Goal: Task Accomplishment & Management: Complete application form

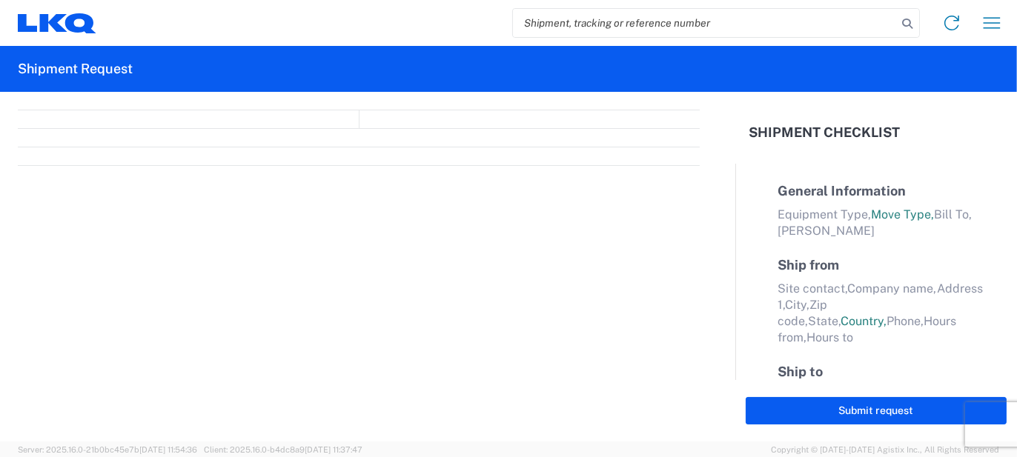
select select "FULL"
select select "LBS"
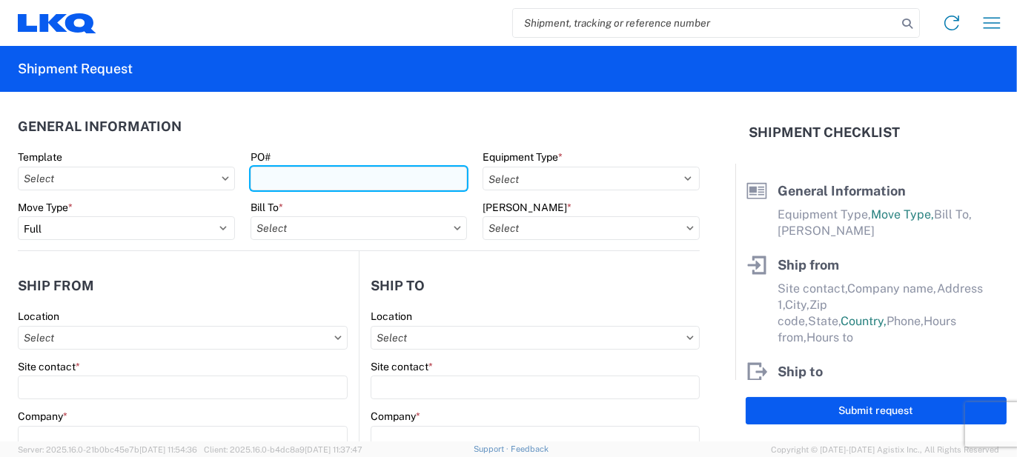
click at [335, 168] on input "PO#" at bounding box center [358, 179] width 217 height 24
type input "AO432168"
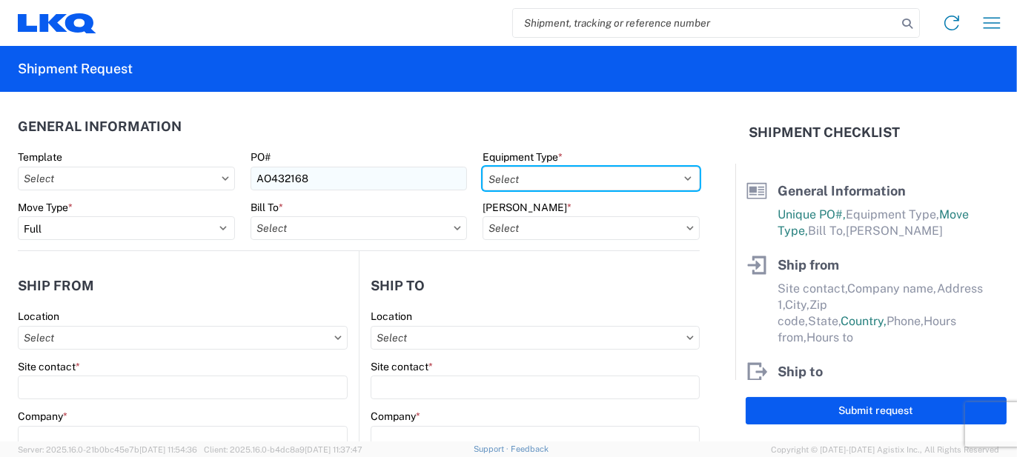
select select "STDV"
click at [482, 167] on select "Select 53’ Dry Van Flatbed Dropdeck (van) Lowboy (flatbed) Rail" at bounding box center [590, 179] width 217 height 24
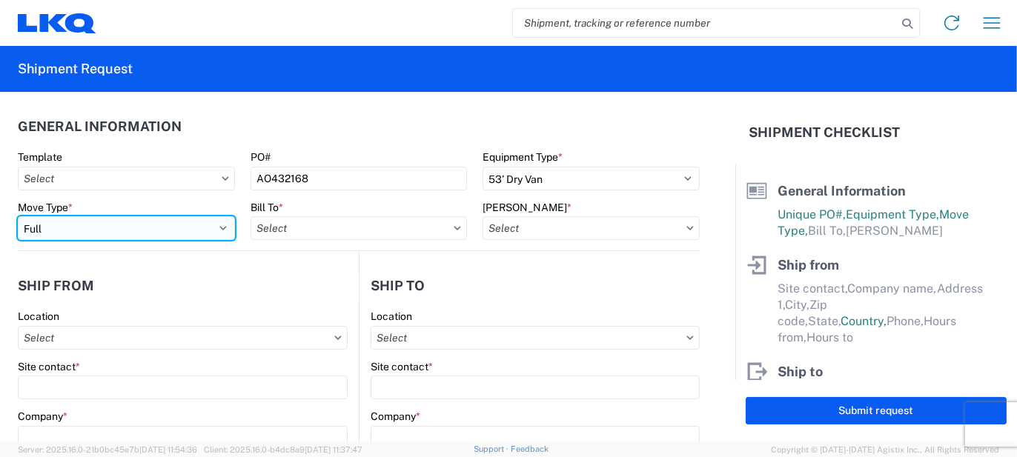
click at [185, 222] on select "Select Full Partial TL" at bounding box center [126, 228] width 217 height 24
select select "PARTIAL_TL"
click at [18, 216] on select "Select Full Partial TL" at bounding box center [126, 228] width 217 height 24
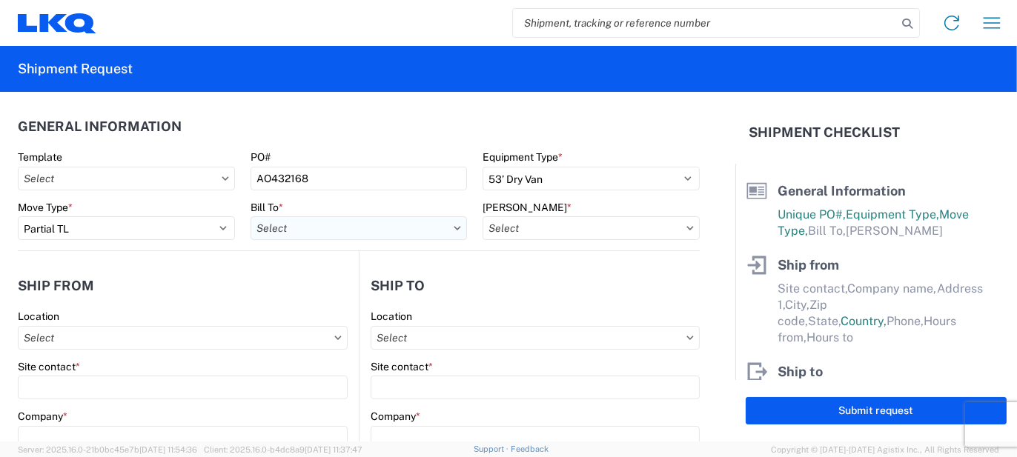
click at [299, 228] on input "Bill To *" at bounding box center [358, 228] width 217 height 24
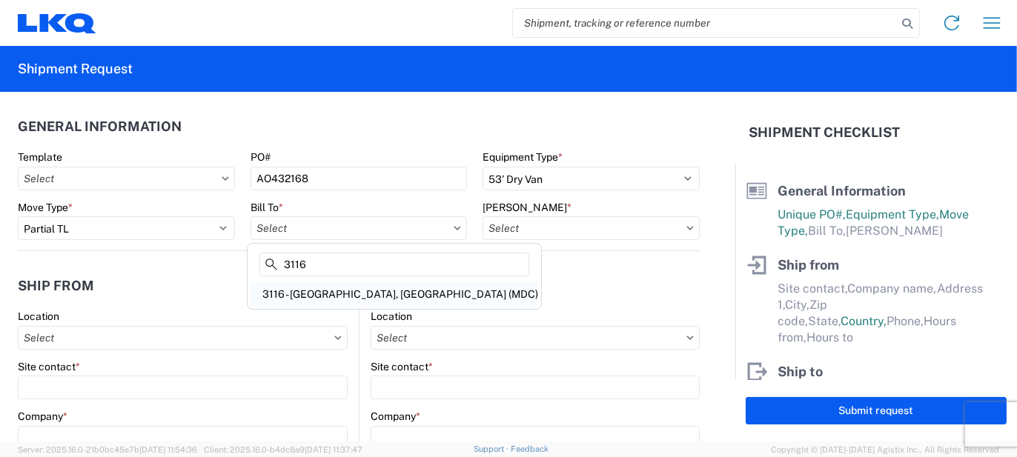
type input "3116"
click at [323, 292] on div "3116 - [GEOGRAPHIC_DATA], [GEOGRAPHIC_DATA] (MDC)" at bounding box center [394, 294] width 288 height 24
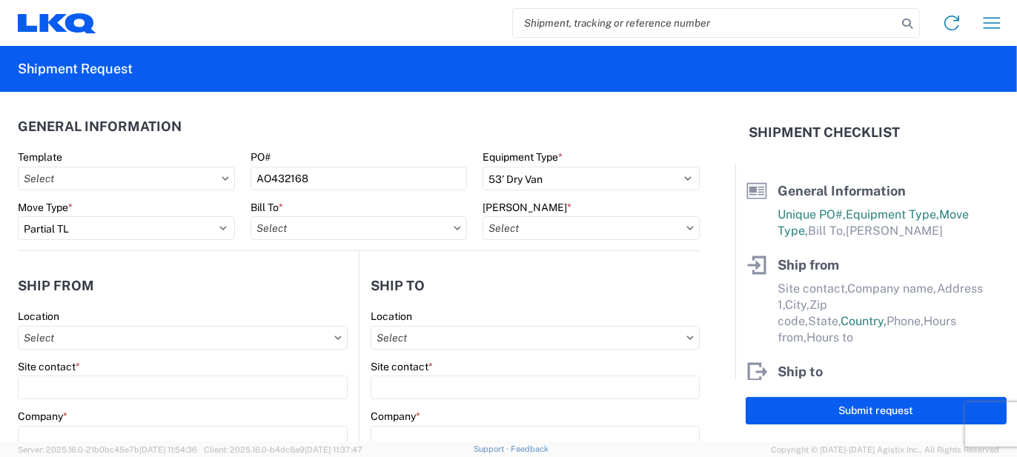
type input "3116 - [GEOGRAPHIC_DATA], [GEOGRAPHIC_DATA] (MDC)"
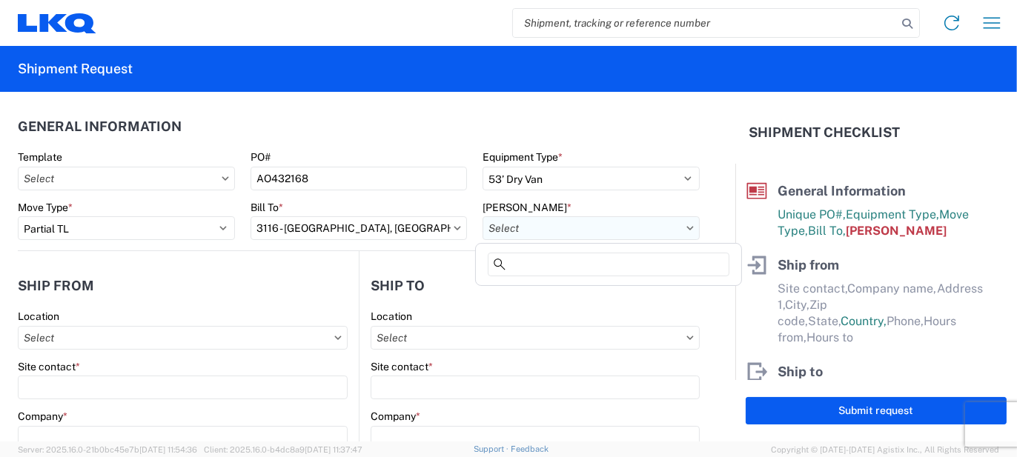
click at [502, 229] on input "[PERSON_NAME] *" at bounding box center [590, 228] width 217 height 24
click at [515, 259] on input at bounding box center [609, 265] width 242 height 24
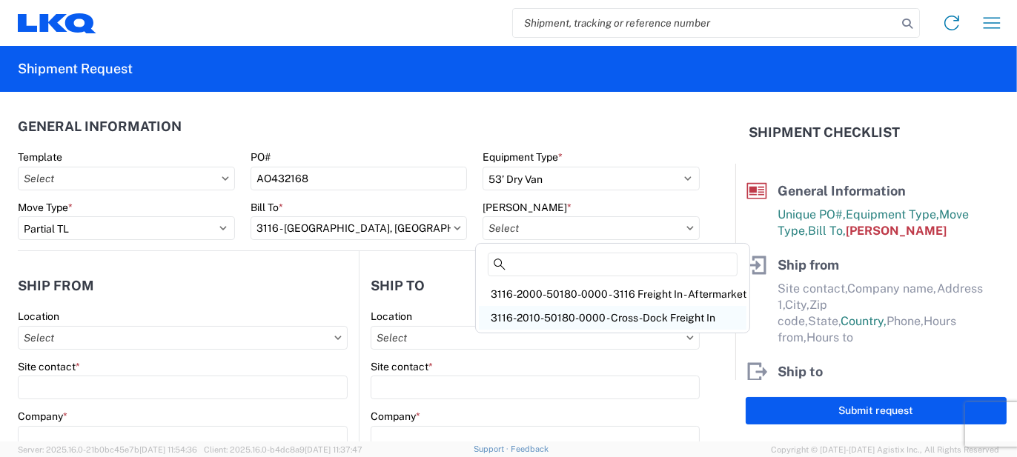
click at [548, 308] on div "3116-2010-50180-0000 - Cross-Dock Freight In" at bounding box center [613, 318] width 268 height 24
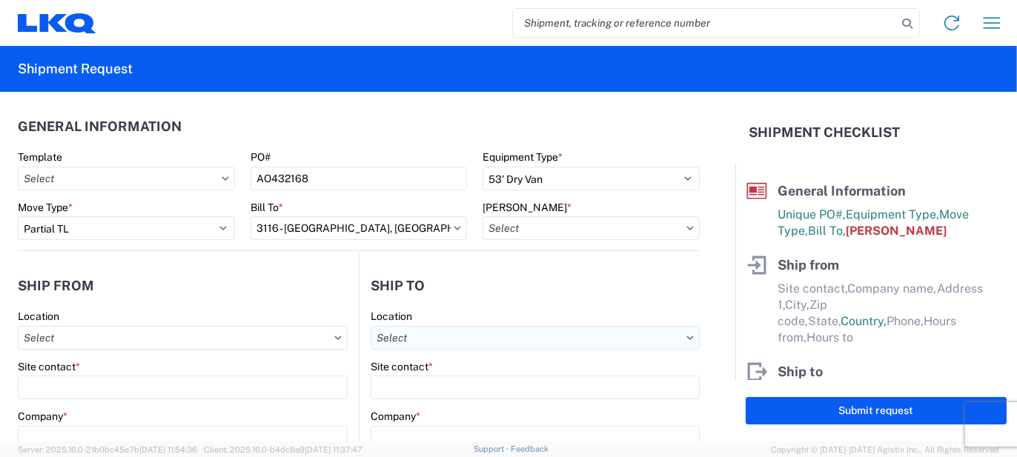
type input "3116-2010-50180-0000 - Cross-Dock Freight In"
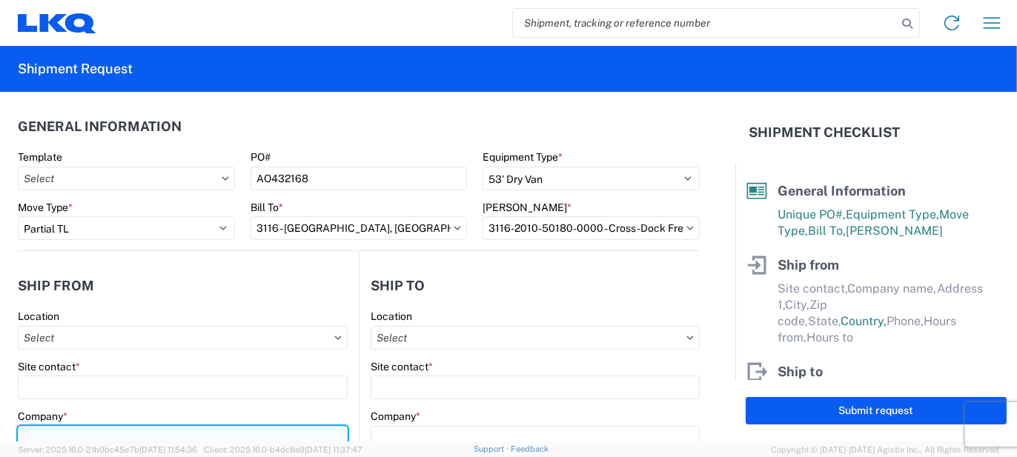
click at [81, 431] on input "Company *" at bounding box center [183, 438] width 330 height 24
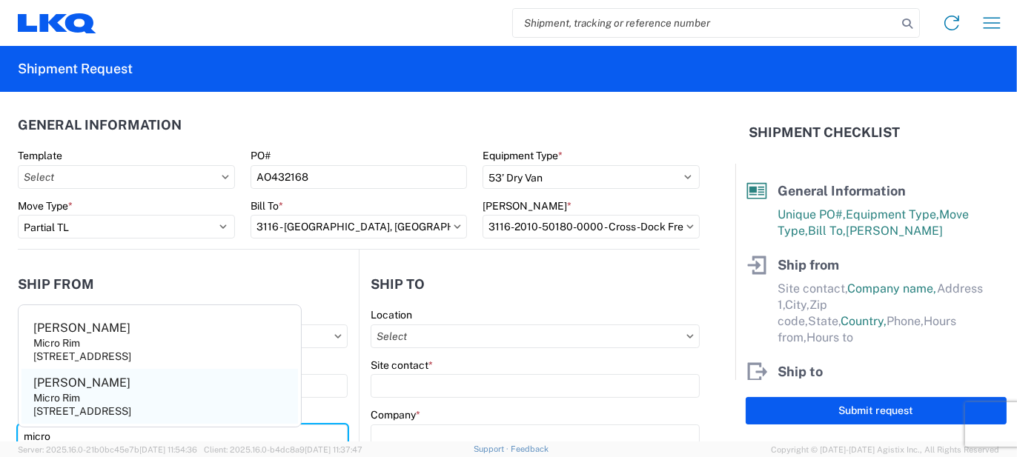
type input "micro"
click at [85, 407] on div "[STREET_ADDRESS]" at bounding box center [82, 411] width 98 height 13
type input "[PERSON_NAME]"
type input "Micro Rim"
type input "12800 E. 10 Mile"
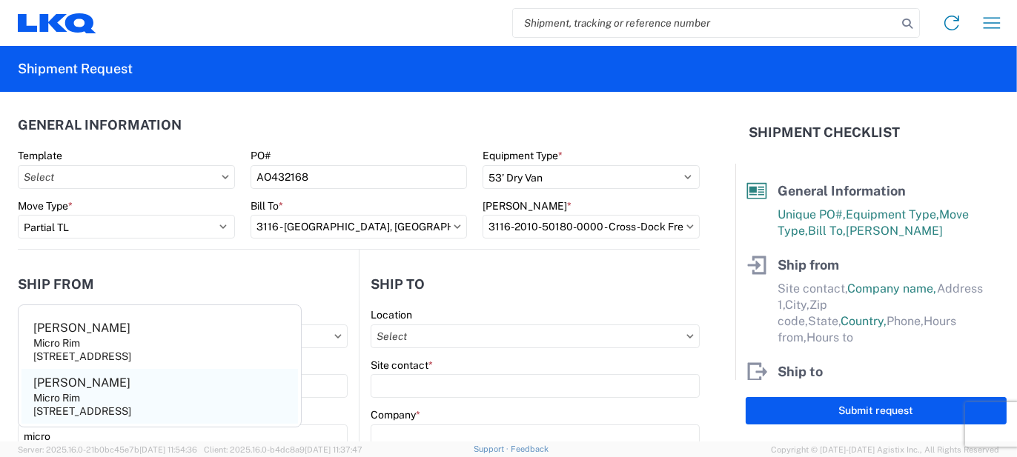
type input "[PERSON_NAME]"
type input "48089"
select select "MI"
select select "US"
type input "[EMAIL_ADDRESS][DOMAIN_NAME]"
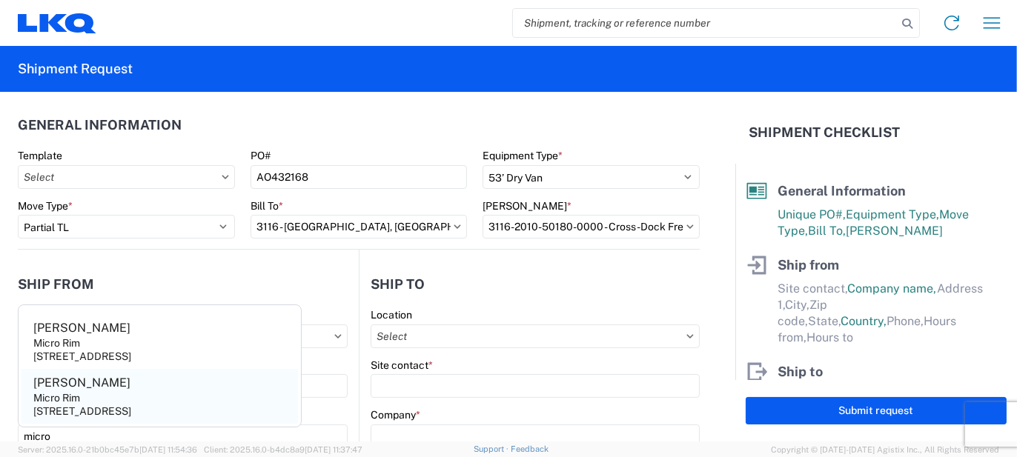
type input "[PHONE_NUMBER]"
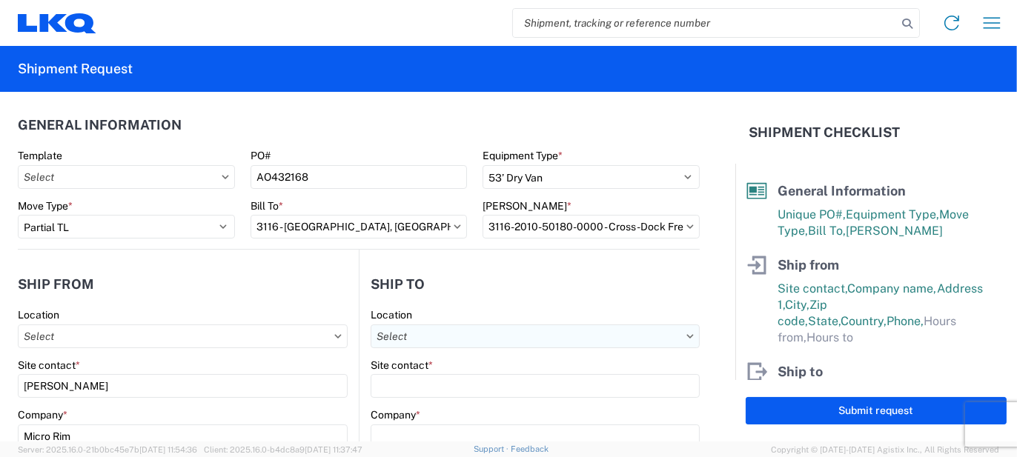
click at [402, 336] on input "Location" at bounding box center [535, 337] width 329 height 24
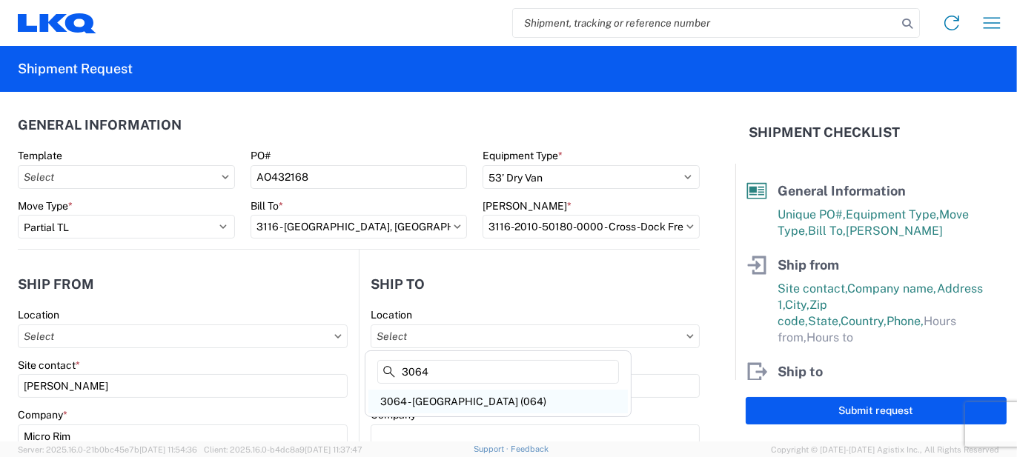
type input "3064"
click at [426, 394] on div "3064 - Atlanta GA (064)" at bounding box center [497, 402] width 259 height 24
type input "3064 - Atlanta GA (064)"
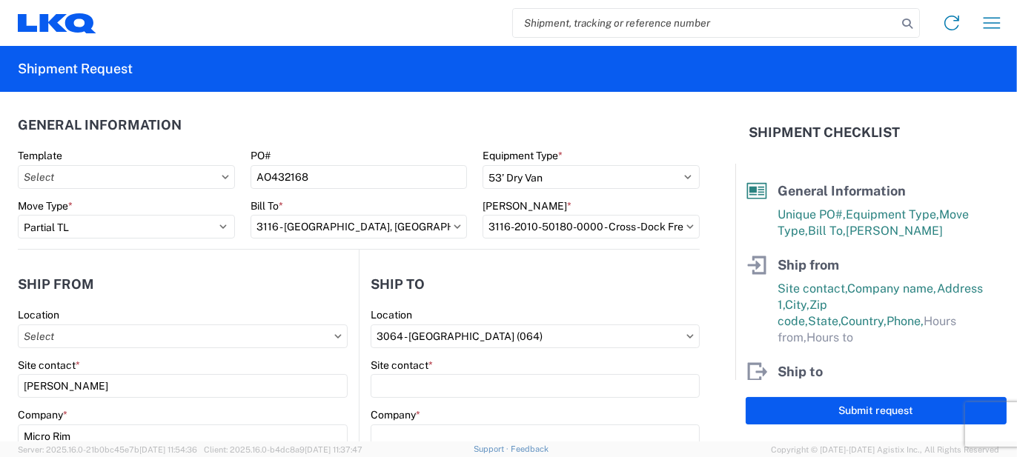
type input "LKQ Corporation"
type input "1700 Westgate Pkwy SW"
type input "Atlanta"
type input "30336"
select select "GA"
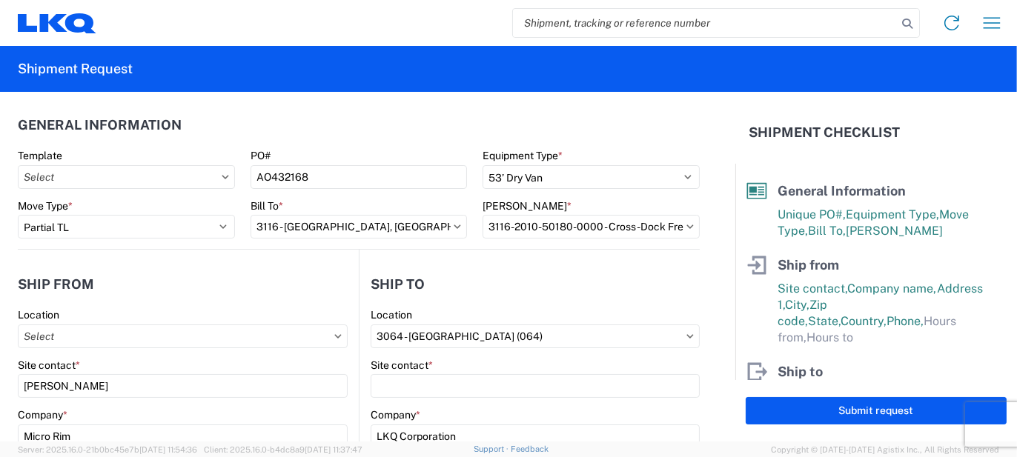
select select "US"
click at [414, 359] on label "Site contact *" at bounding box center [402, 365] width 62 height 13
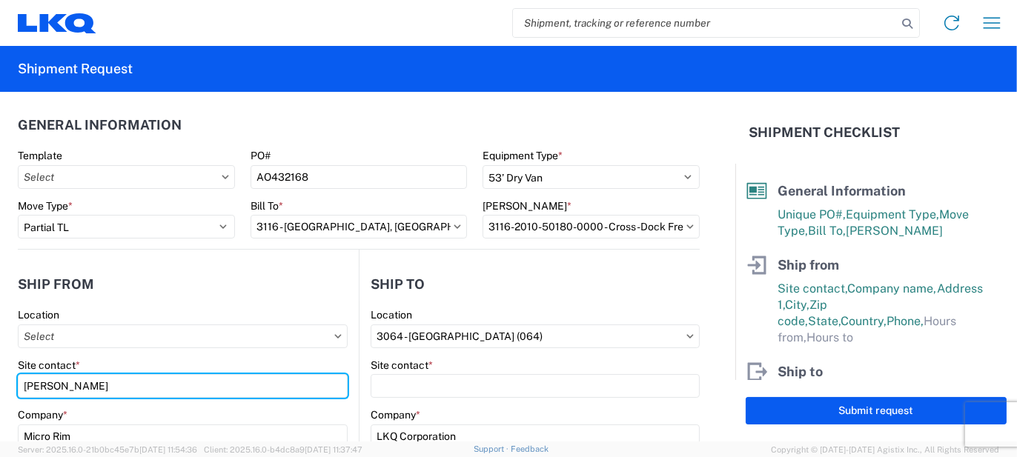
click at [348, 374] on input "[PERSON_NAME]" at bounding box center [183, 386] width 330 height 24
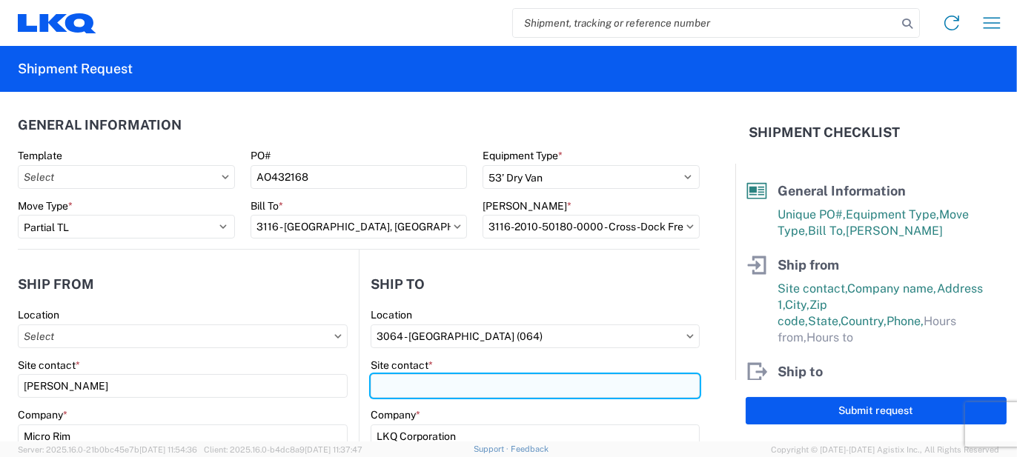
click at [409, 388] on input "Site contact *" at bounding box center [535, 386] width 329 height 24
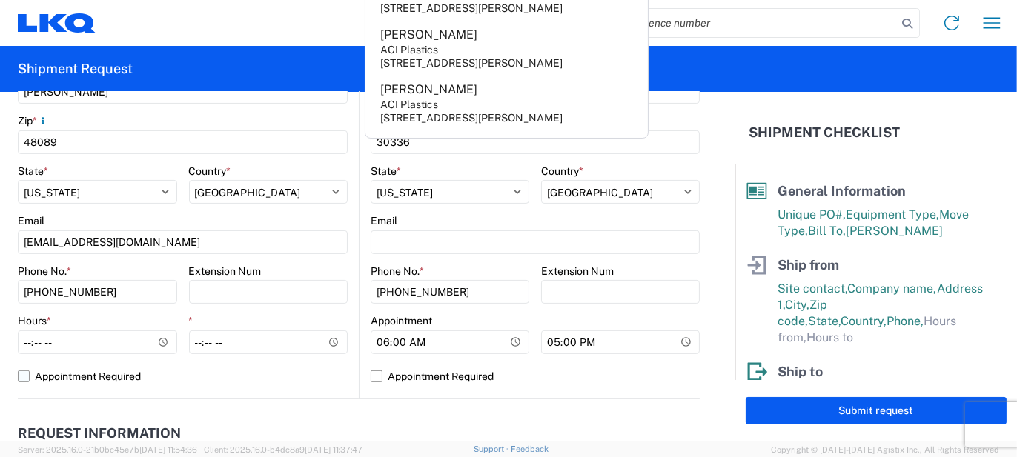
scroll to position [520, 0]
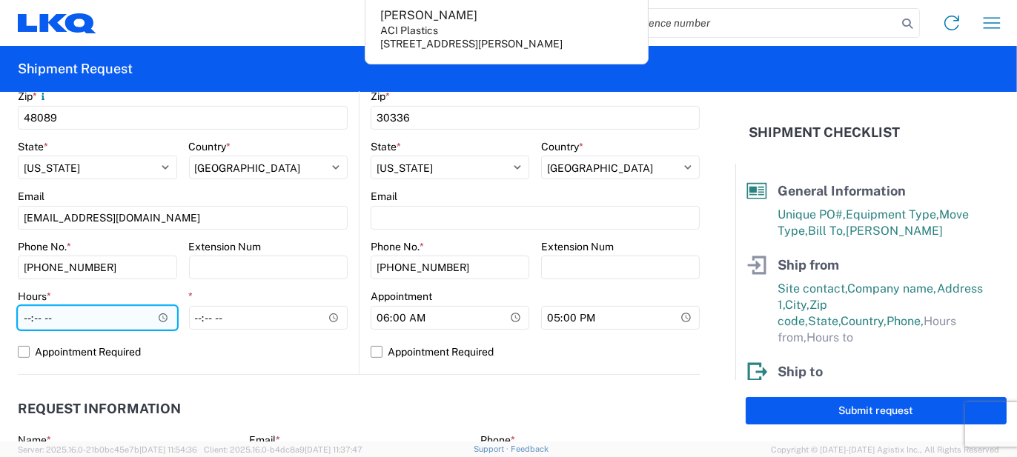
click at [120, 321] on input "Hours *" at bounding box center [97, 318] width 159 height 24
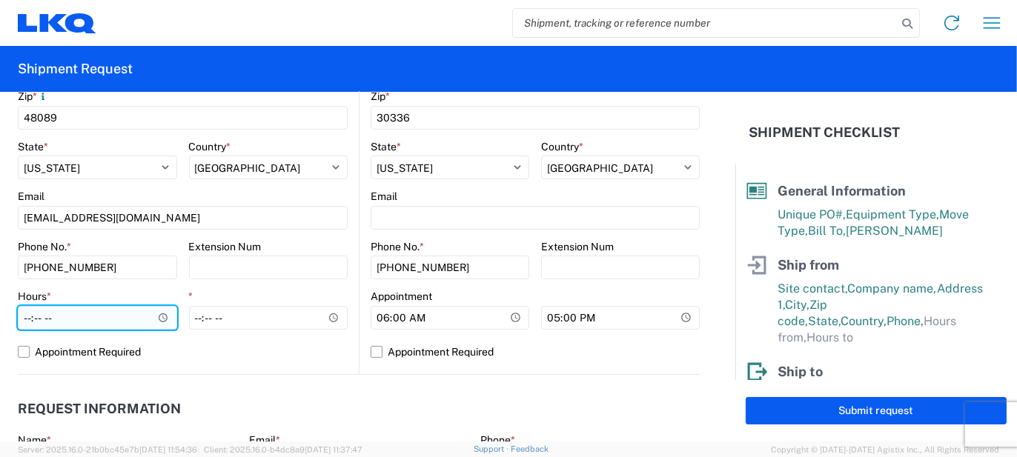
type input "07:00"
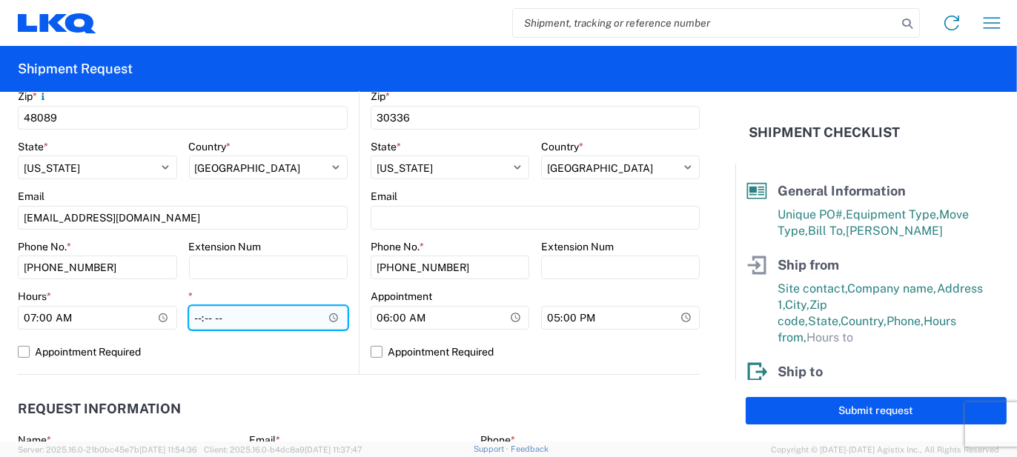
click at [205, 314] on input "*" at bounding box center [268, 318] width 159 height 24
click at [197, 316] on input "*" at bounding box center [268, 318] width 159 height 24
type input "15:30"
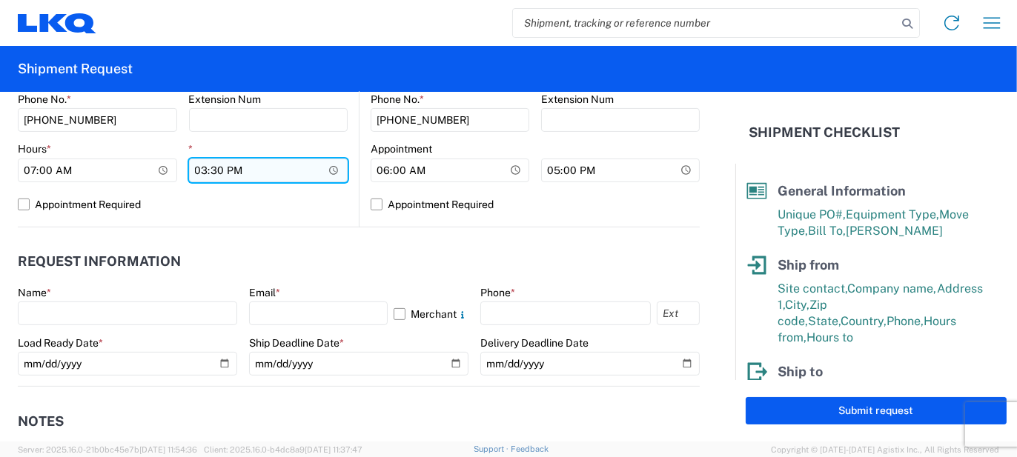
scroll to position [668, 0]
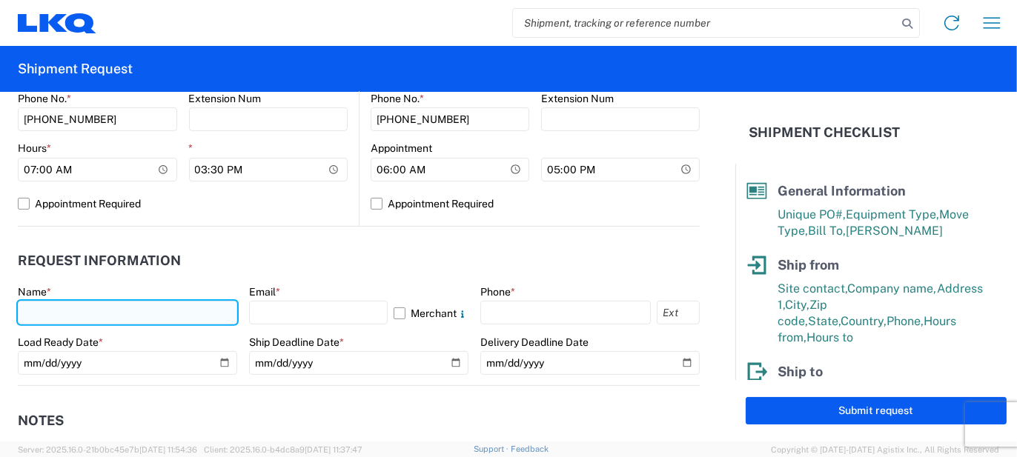
click at [183, 316] on input "text" at bounding box center [127, 313] width 219 height 24
type input "[PERSON_NAME]"
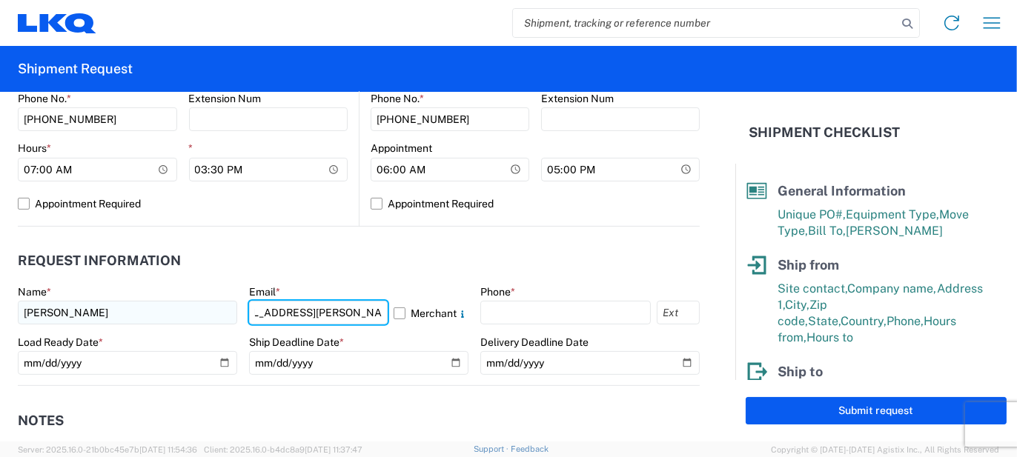
scroll to position [0, 41]
type input "[EMAIL_ADDRESS][PERSON_NAME][DOMAIN_NAME]"
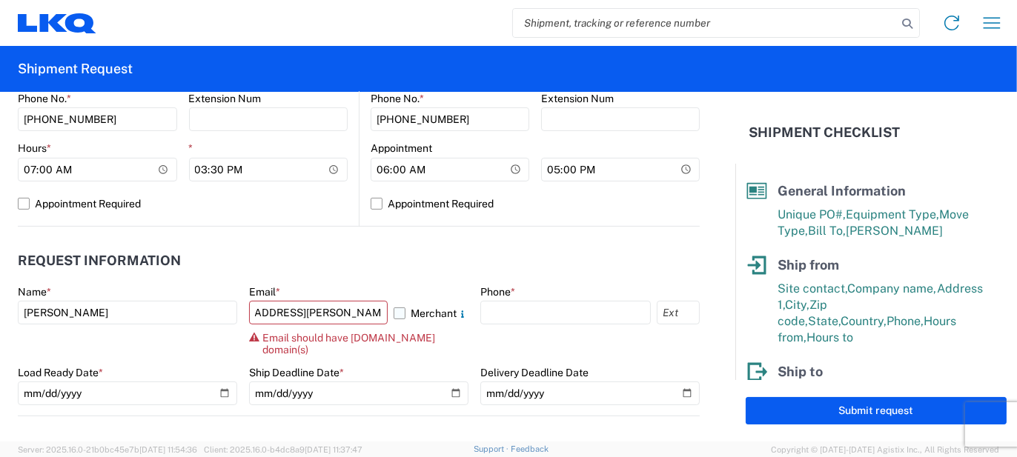
click at [412, 310] on label "Merchant" at bounding box center [431, 313] width 75 height 24
click at [0, 0] on input "Merchant" at bounding box center [0, 0] width 0 height 0
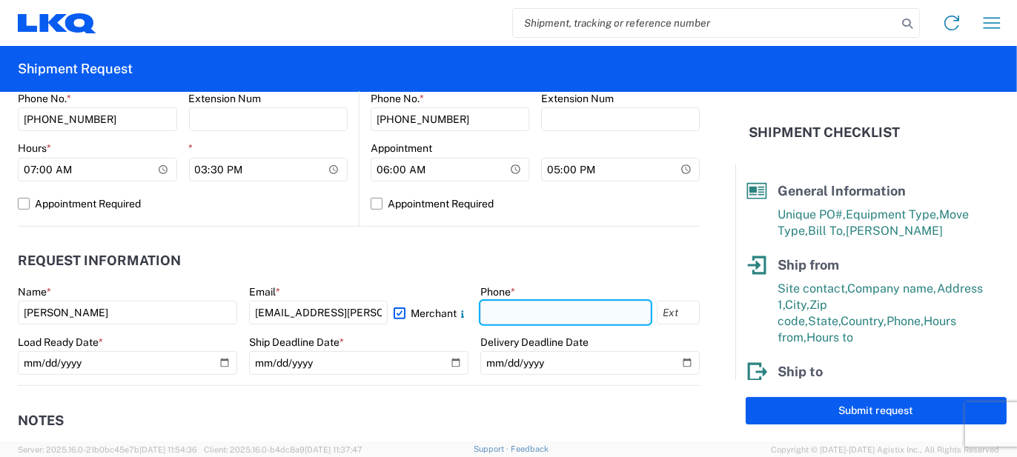
drag, startPoint x: 497, startPoint y: 316, endPoint x: 502, endPoint y: 322, distance: 7.9
click at [497, 316] on input "text" at bounding box center [565, 313] width 170 height 24
type input "5862551686"
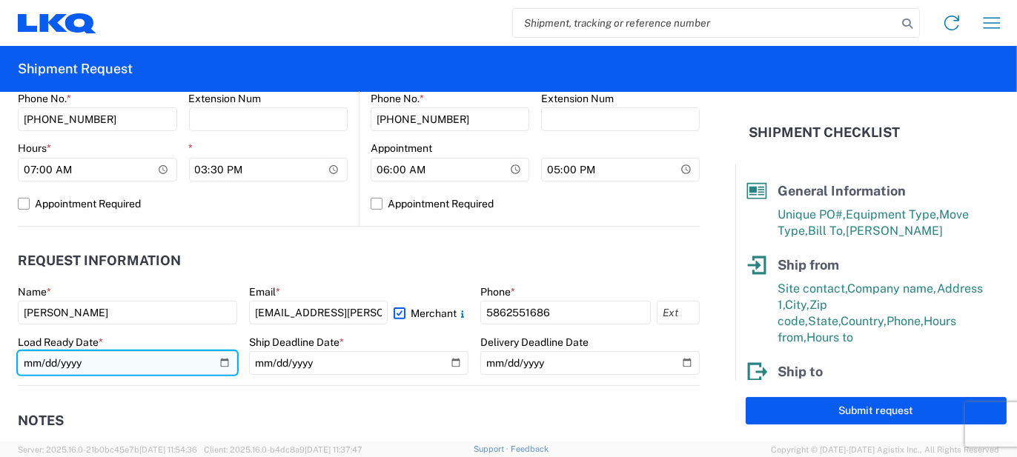
click at [225, 362] on input "date" at bounding box center [127, 363] width 219 height 24
type input "[DATE]"
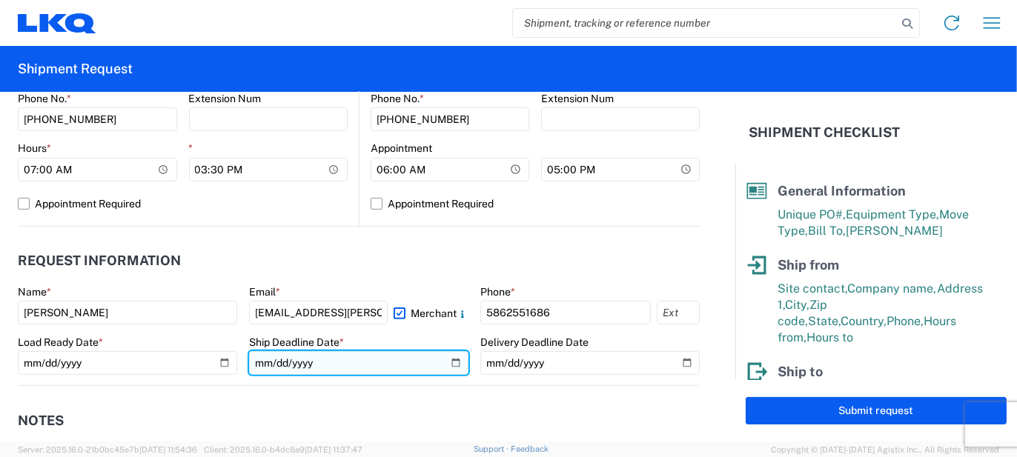
click at [451, 360] on input "date" at bounding box center [358, 363] width 219 height 24
type input "[DATE]"
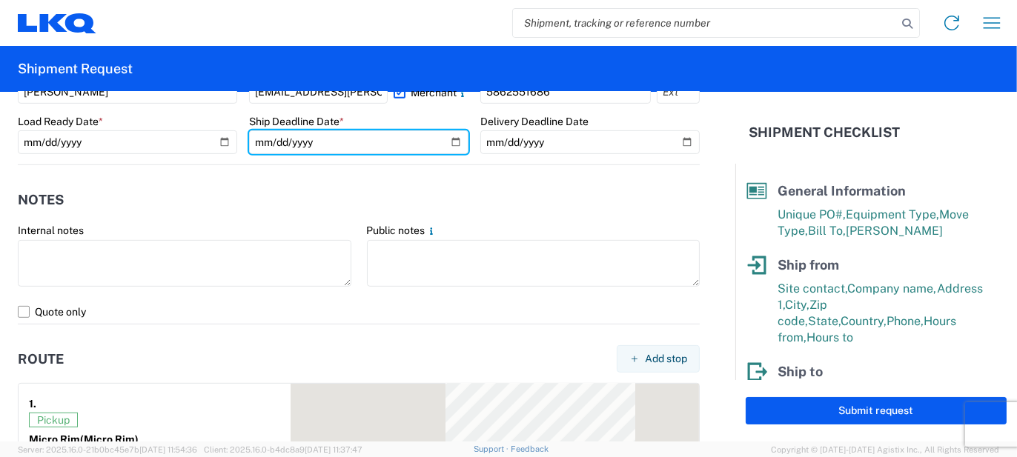
scroll to position [891, 0]
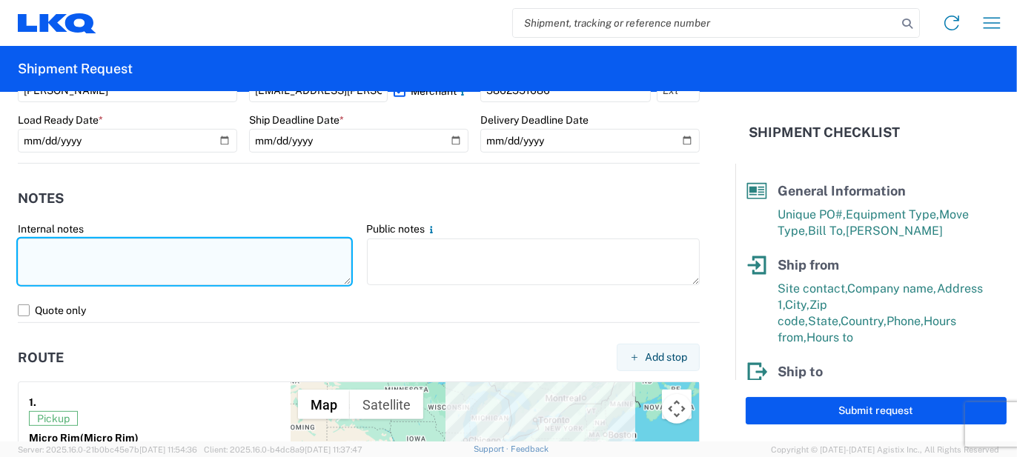
click at [230, 259] on textarea at bounding box center [184, 262] width 333 height 47
type textarea "132pcs, 31 boxes, 7 skids, NEED SWING DOORS"
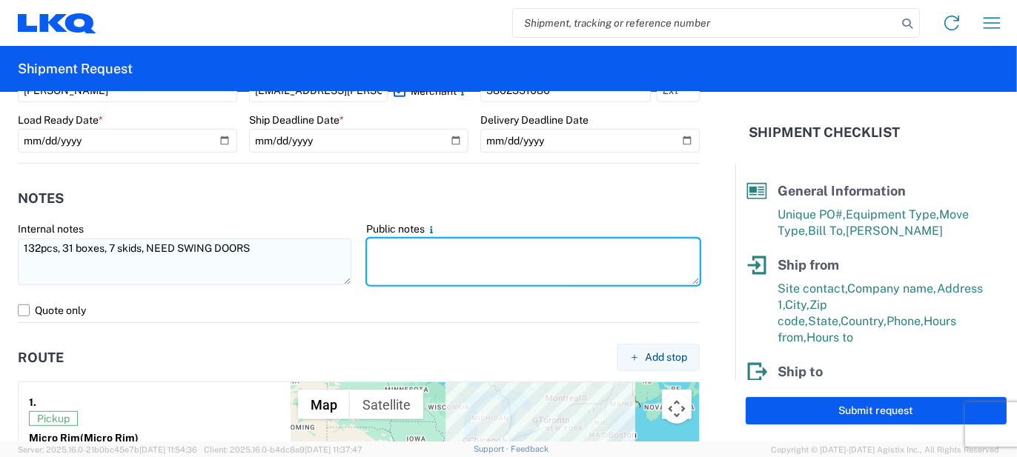
paste textarea "132pcs, 31 boxes, 7 skids, NEED SWING DOORS"
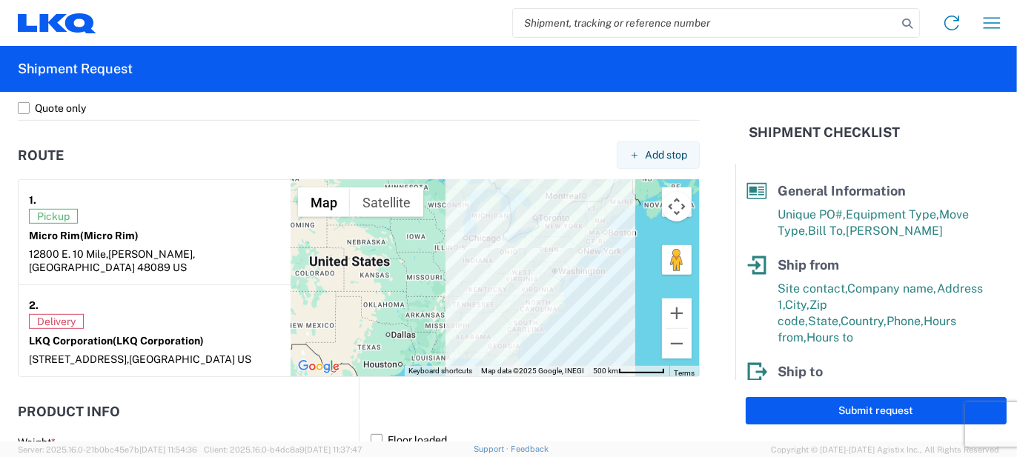
scroll to position [1187, 0]
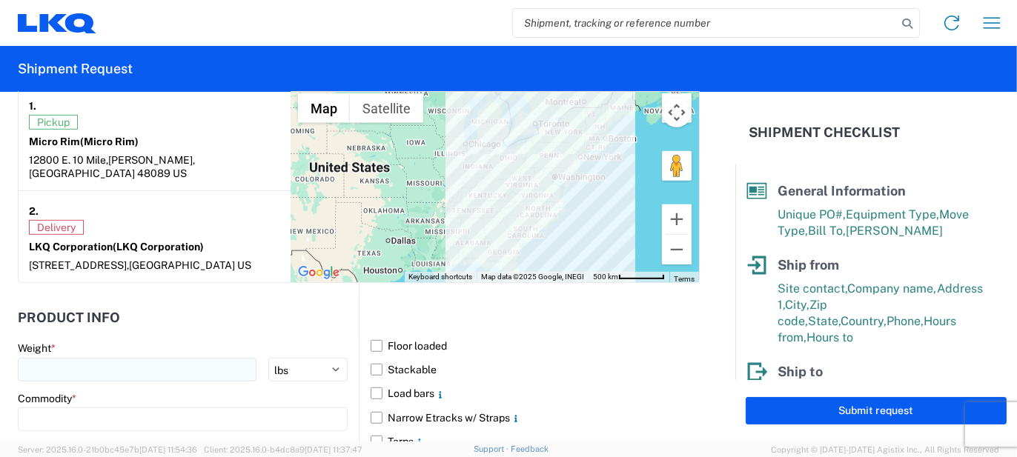
type textarea "132pcs, 31 boxes, 7 skids, NEED SWING DOORS"
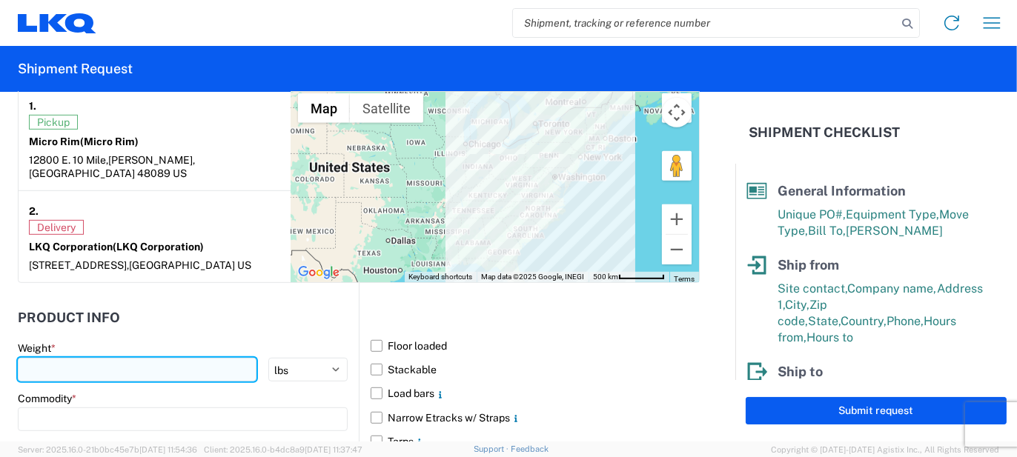
click at [133, 358] on input "number" at bounding box center [137, 370] width 239 height 24
type input "1"
type input "2800"
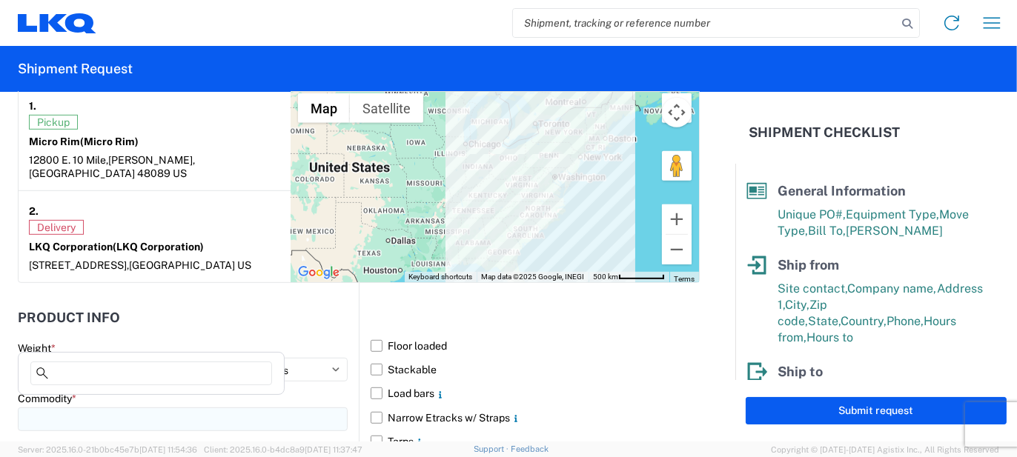
click at [98, 408] on input at bounding box center [183, 420] width 330 height 24
click at [104, 371] on input at bounding box center [151, 374] width 242 height 24
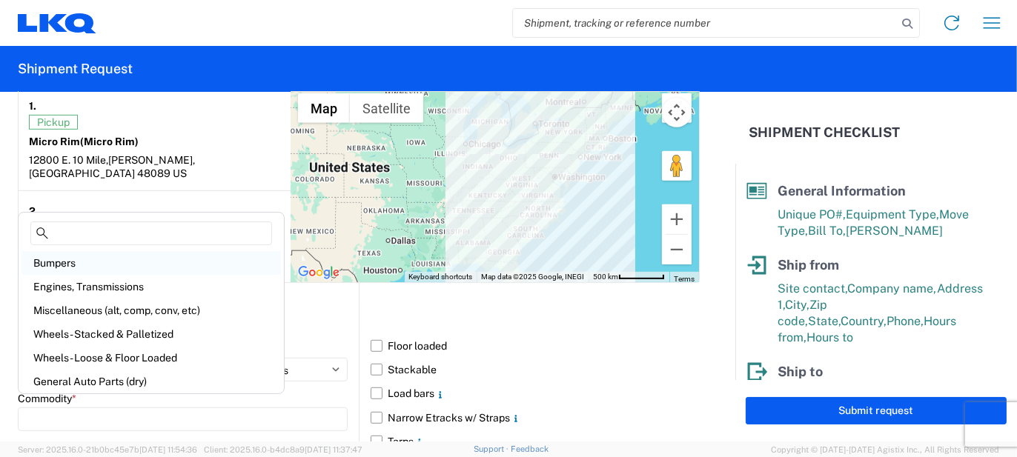
click at [100, 268] on div "Bumpers" at bounding box center [150, 263] width 259 height 24
type input "Bumpers"
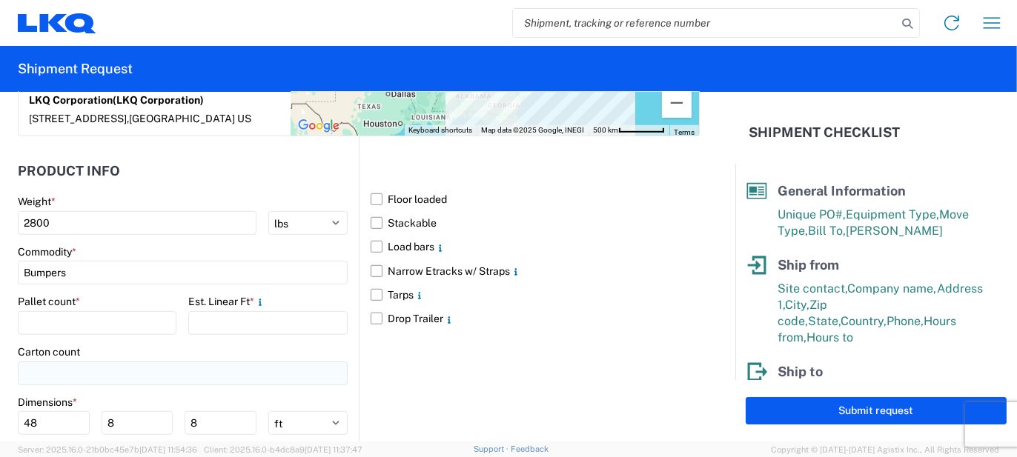
scroll to position [1335, 0]
click at [124, 319] on agx-form-control-wrapper-v2 "Pallet count *" at bounding box center [97, 318] width 159 height 50
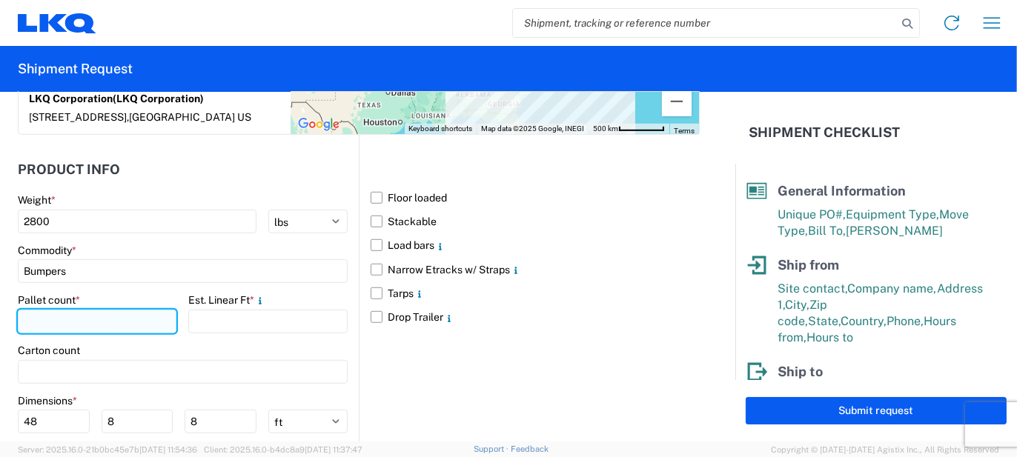
click at [125, 316] on input "number" at bounding box center [97, 322] width 159 height 24
type input "7"
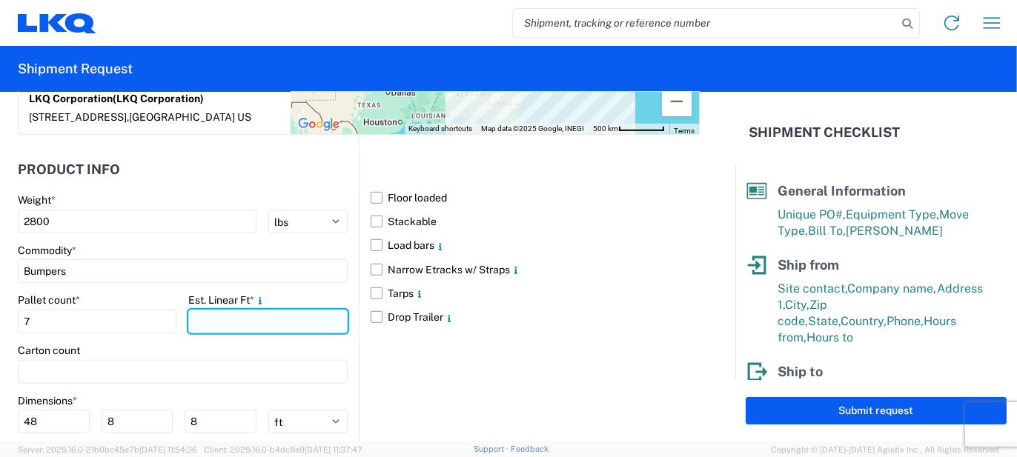
click at [219, 314] on input "number" at bounding box center [267, 322] width 159 height 24
type input "26"
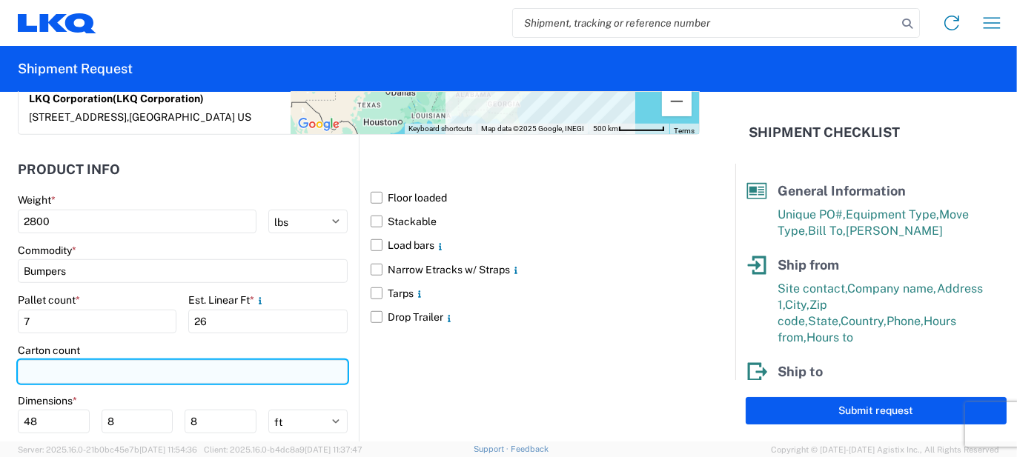
click at [196, 367] on input "number" at bounding box center [183, 372] width 330 height 24
type input "31"
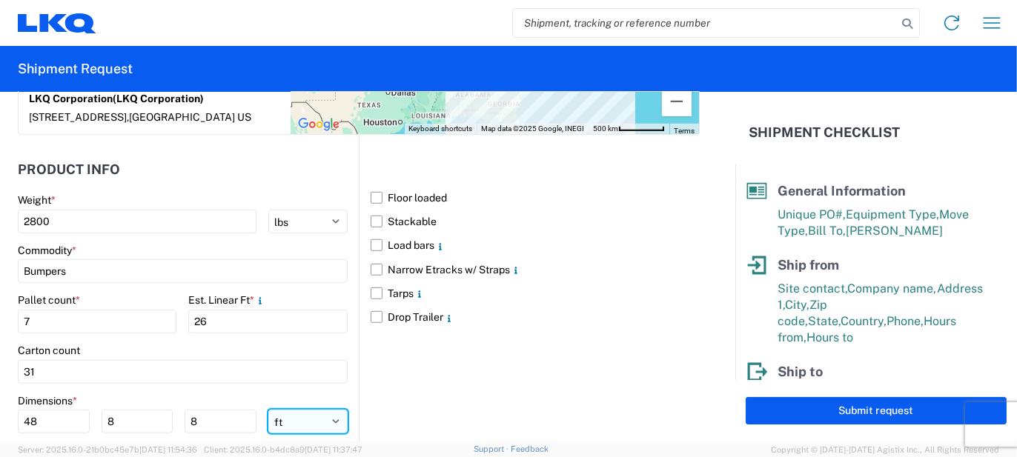
click at [268, 410] on select "ft in cm" at bounding box center [307, 422] width 79 height 24
select select "IN"
click at [268, 410] on select "ft in cm" at bounding box center [307, 422] width 79 height 24
type input "576"
type input "96"
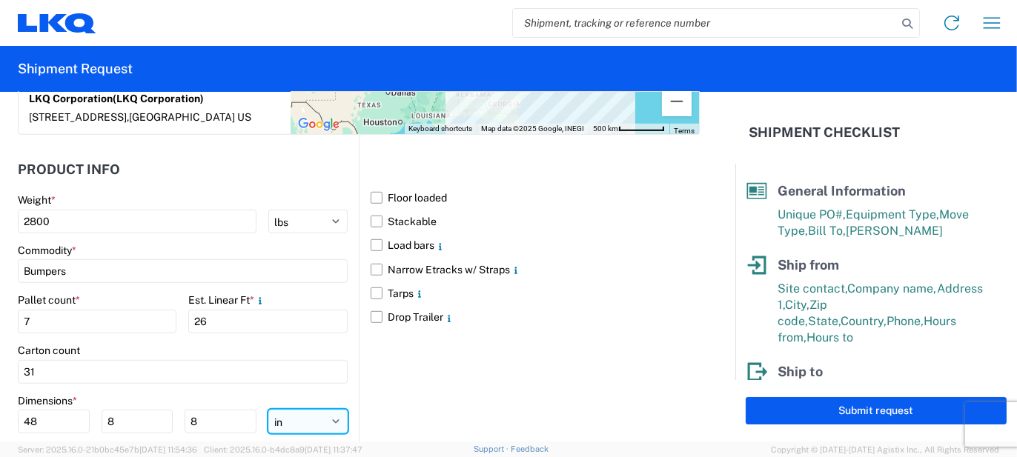
type input "96"
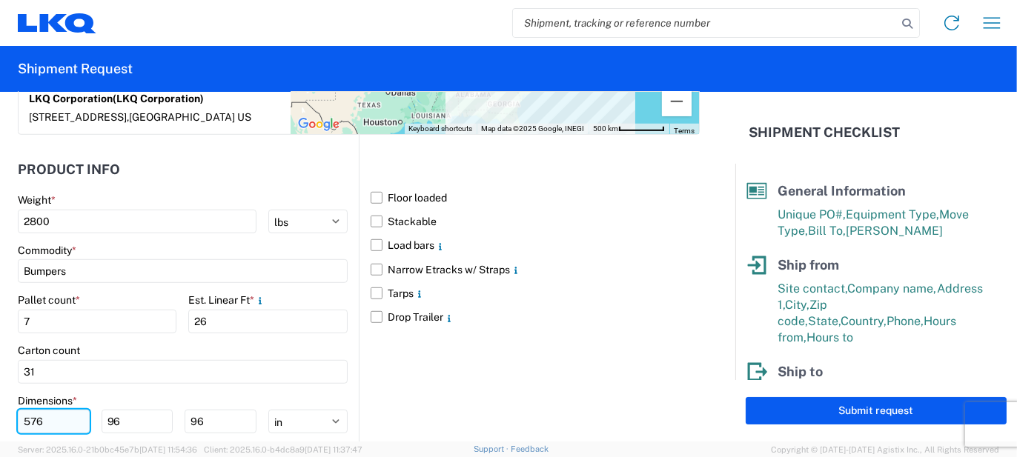
click at [33, 410] on input "576" at bounding box center [54, 422] width 72 height 24
type input "77"
click at [122, 410] on input "96" at bounding box center [138, 422] width 72 height 24
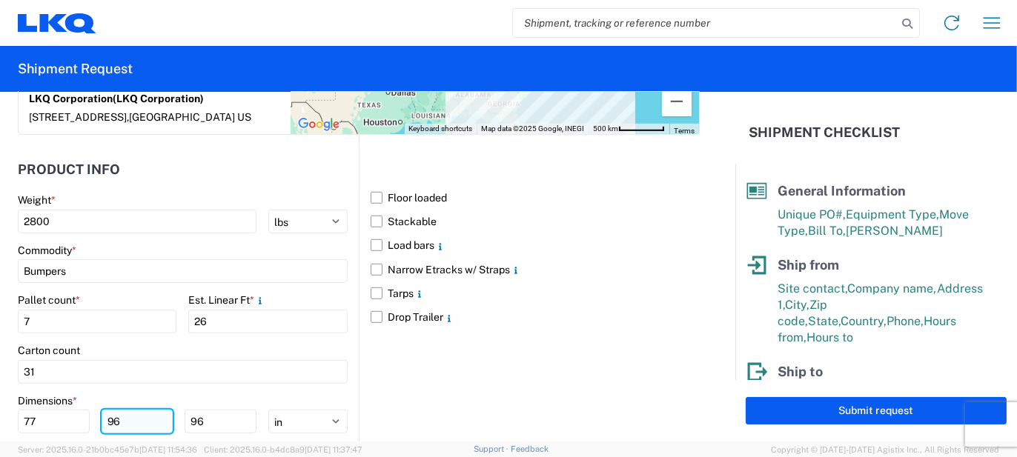
click at [122, 410] on input "96" at bounding box center [138, 422] width 72 height 24
click at [123, 410] on input "96" at bounding box center [138, 422] width 72 height 24
type input "48"
click at [189, 410] on input "96" at bounding box center [221, 422] width 72 height 24
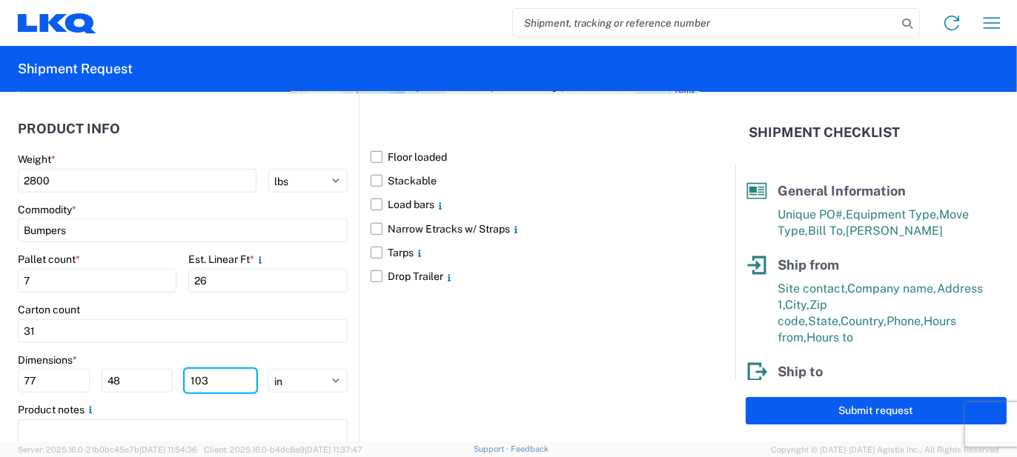
type input "103"
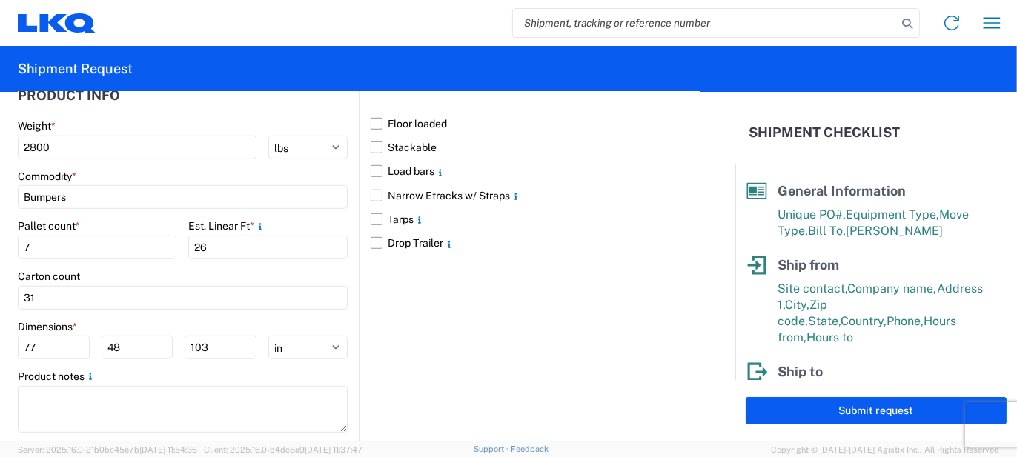
click at [389, 358] on div "Floor loaded Stackable Load bars Narrow Etracks w/ Straps Tarps Drop Trailer" at bounding box center [529, 253] width 341 height 385
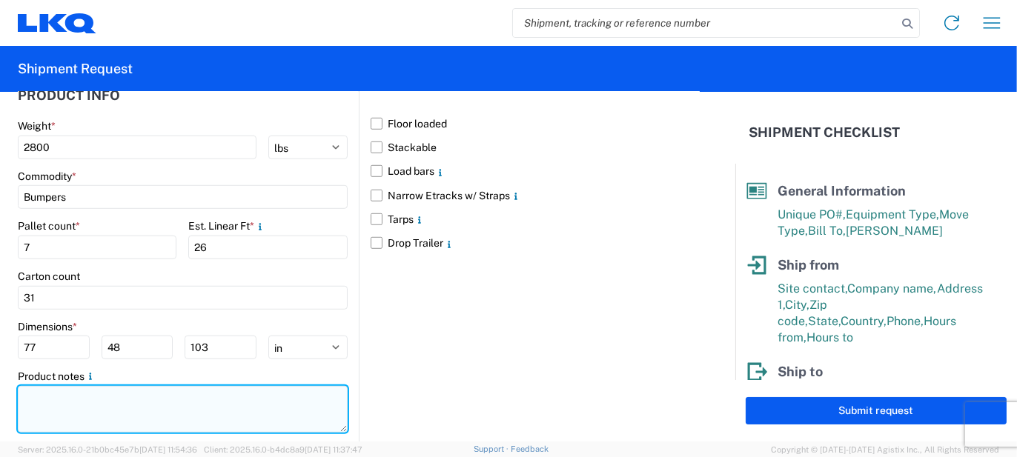
click at [162, 396] on textarea at bounding box center [183, 409] width 330 height 47
paste textarea "132pcs, 31 boxes, 7 skids, NEED SWING DOORS"
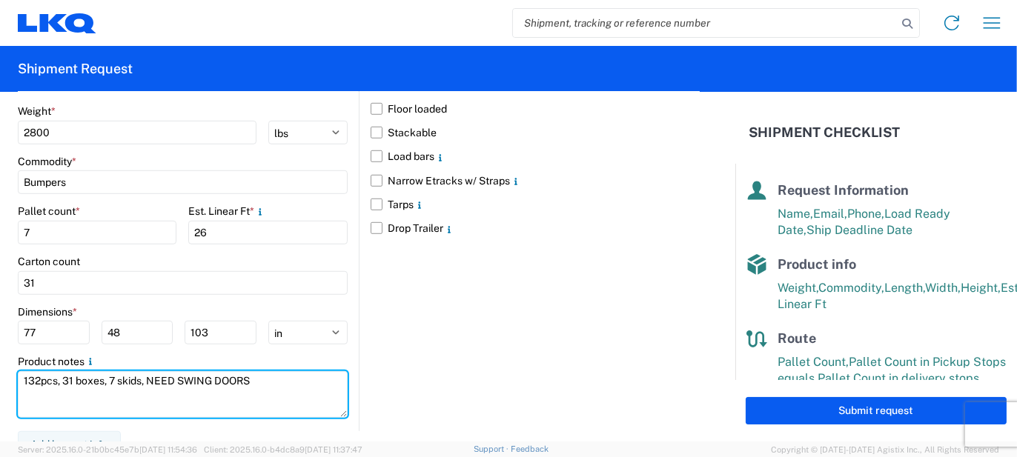
scroll to position [277, 0]
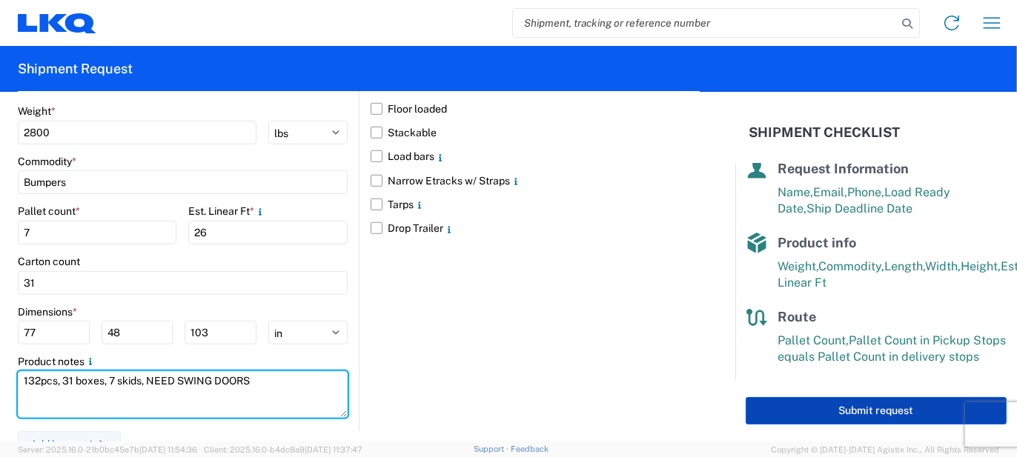
type textarea "132pcs, 31 boxes, 7 skids, NEED SWING DOORS"
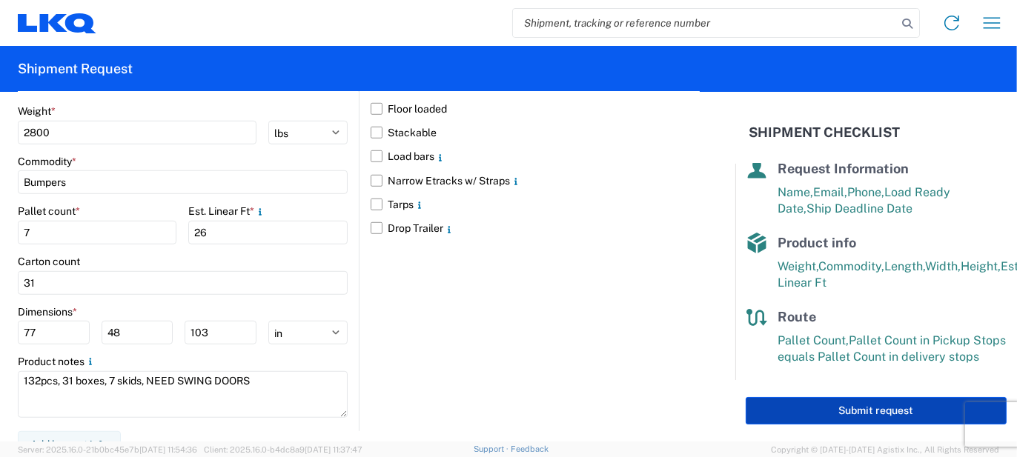
click at [809, 402] on button "Submit request" at bounding box center [876, 410] width 261 height 27
select select "MI"
select select "US"
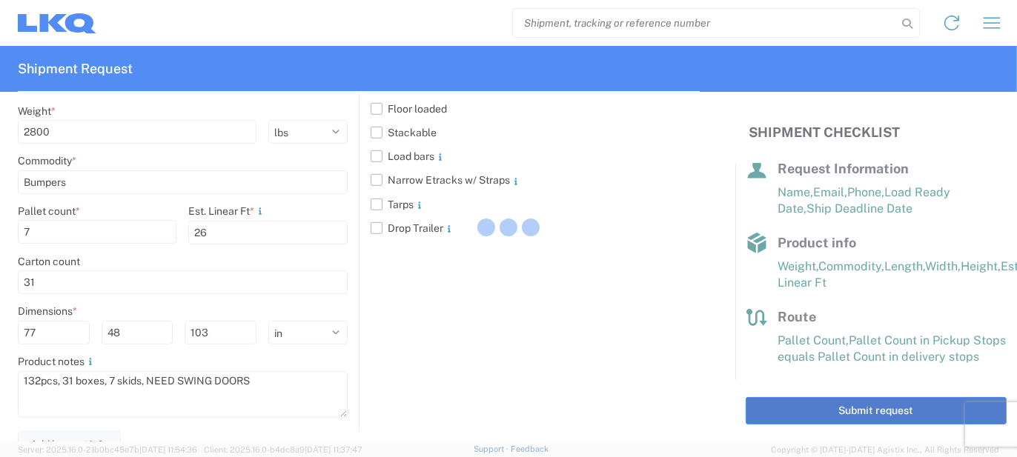
scroll to position [1424, 0]
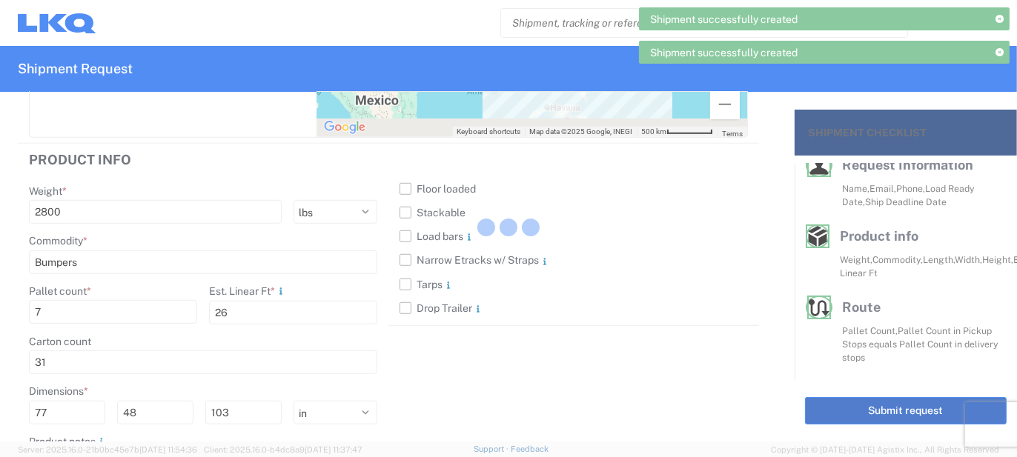
scroll to position [252, 0]
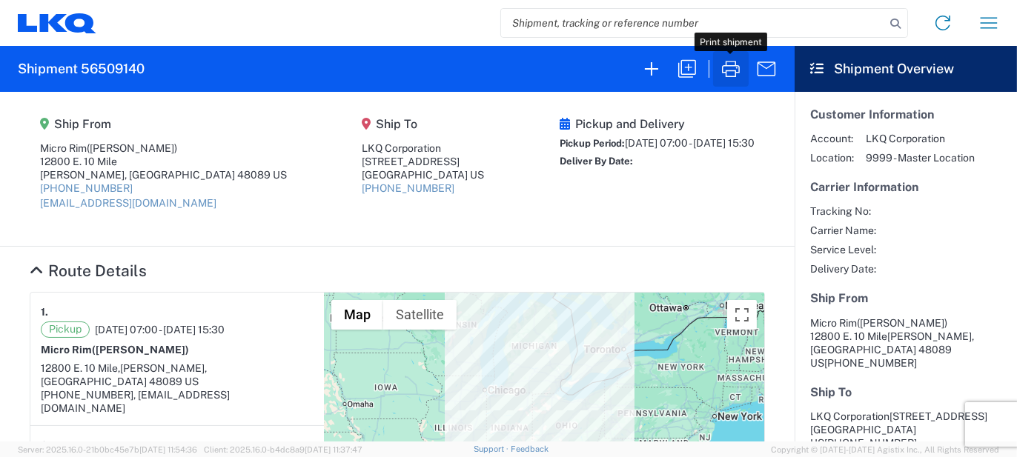
click at [723, 71] on icon "button" at bounding box center [731, 69] width 24 height 24
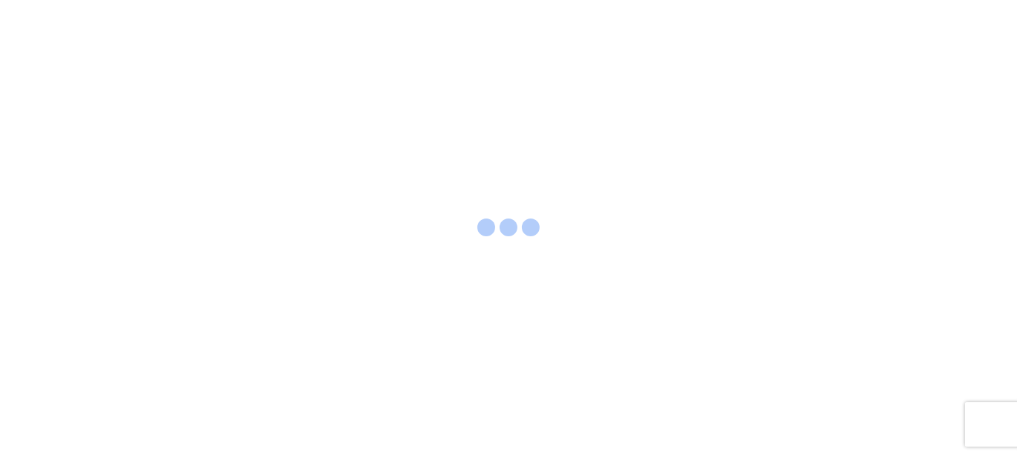
select select "FULL"
select select "LBS"
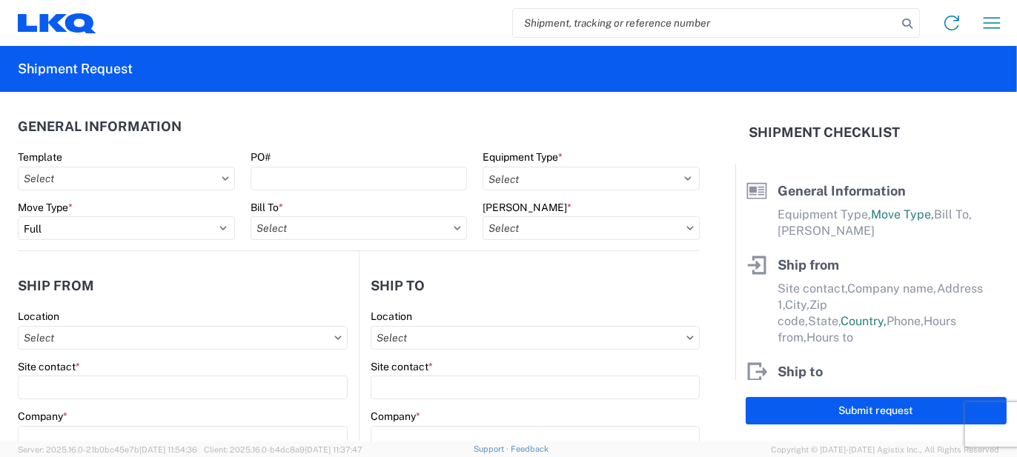
click at [314, 279] on header "Ship from" at bounding box center [188, 285] width 341 height 33
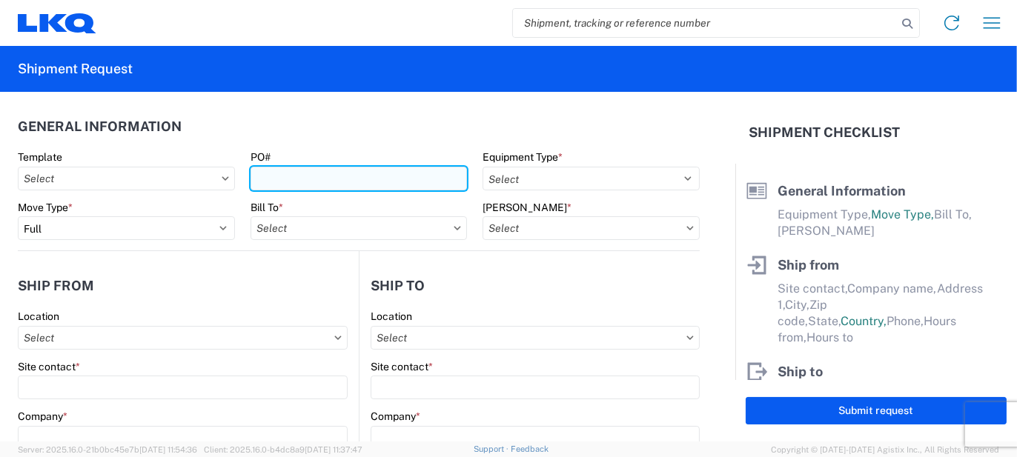
click at [293, 177] on input "PO#" at bounding box center [358, 179] width 217 height 24
type input "d"
type input "DM194453"
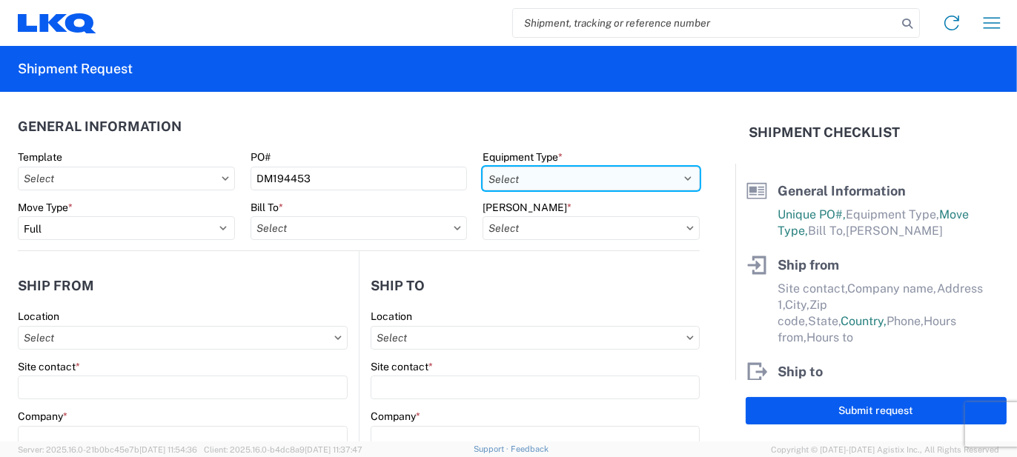
click at [608, 184] on select "Select 53’ Dry Van Flatbed Dropdeck (van) Lowboy (flatbed) Rail" at bounding box center [590, 179] width 217 height 24
select select "STDV"
click at [482, 167] on select "Select 53’ Dry Van Flatbed Dropdeck (van) Lowboy (flatbed) Rail" at bounding box center [590, 179] width 217 height 24
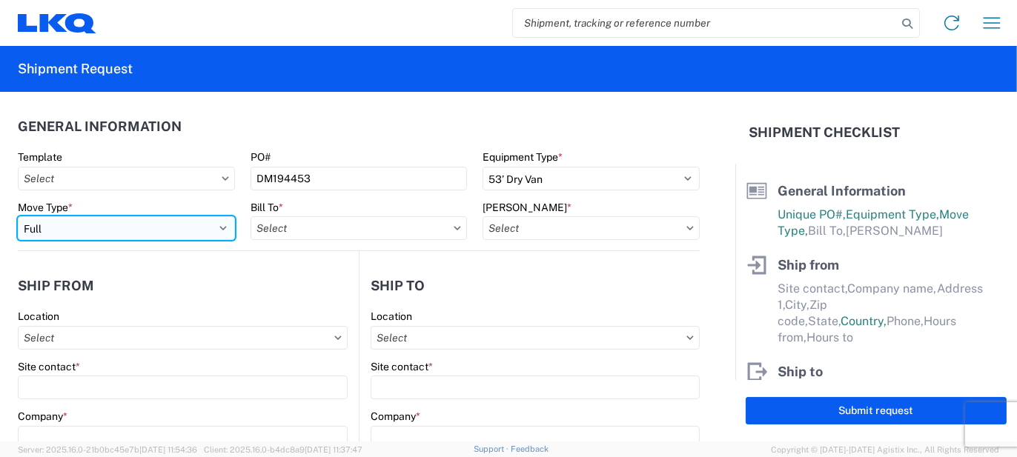
click at [219, 229] on select "Select Full Partial TL" at bounding box center [126, 228] width 217 height 24
select select "PARTIAL_TL"
click at [18, 216] on select "Select Full Partial TL" at bounding box center [126, 228] width 217 height 24
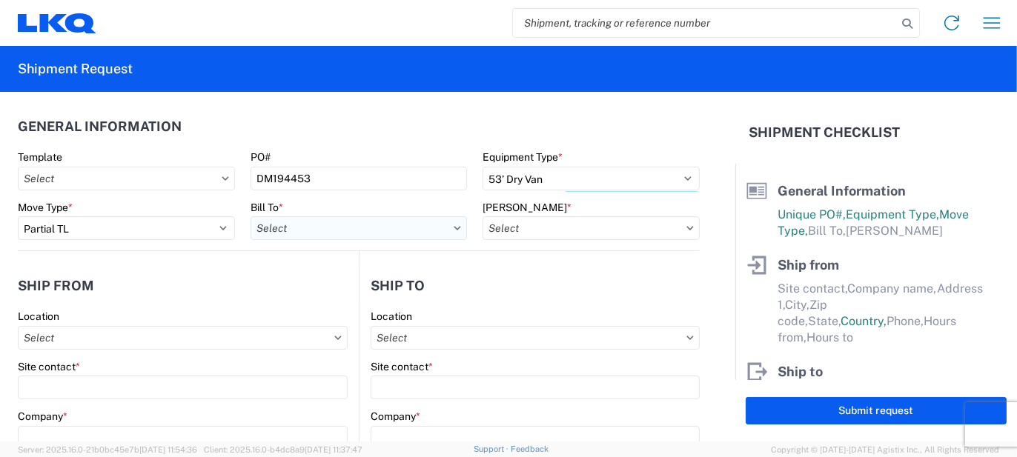
click at [291, 228] on input "Bill To *" at bounding box center [358, 228] width 217 height 24
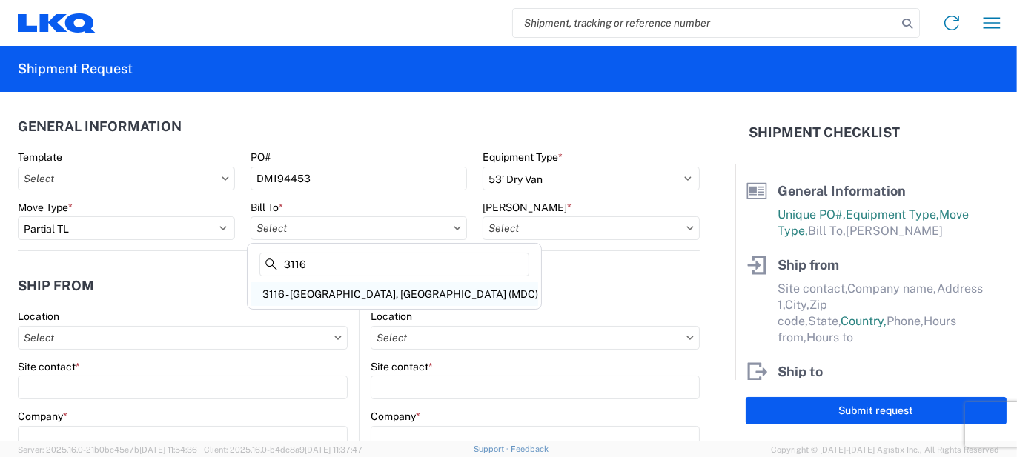
type input "3116"
click at [312, 293] on div "3116 - [GEOGRAPHIC_DATA], [GEOGRAPHIC_DATA] (MDC)" at bounding box center [394, 294] width 288 height 24
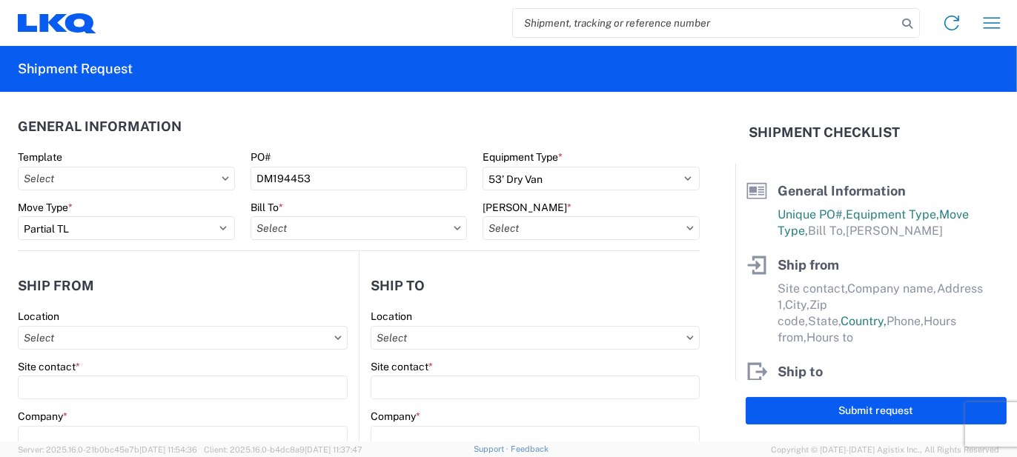
type input "3116 - [GEOGRAPHIC_DATA], [GEOGRAPHIC_DATA] (MDC)"
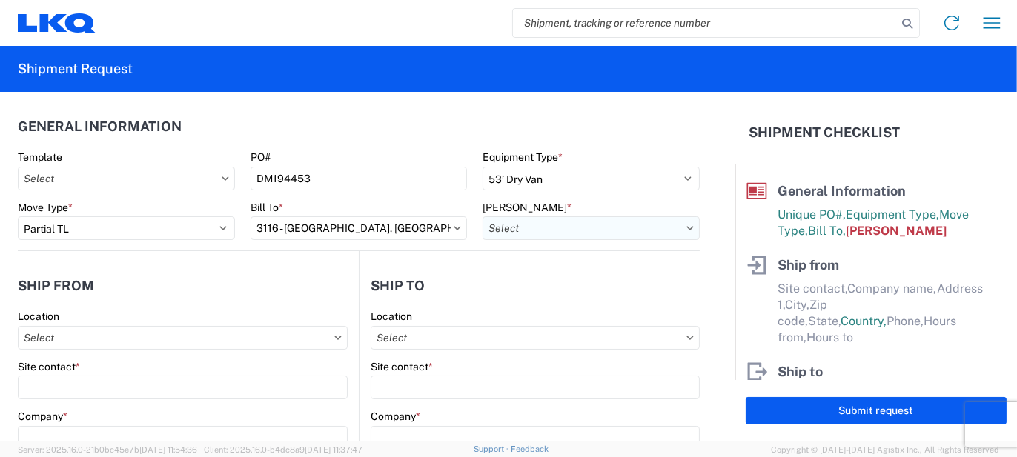
click at [494, 231] on input "[PERSON_NAME] *" at bounding box center [590, 228] width 217 height 24
click at [534, 264] on input at bounding box center [609, 265] width 242 height 24
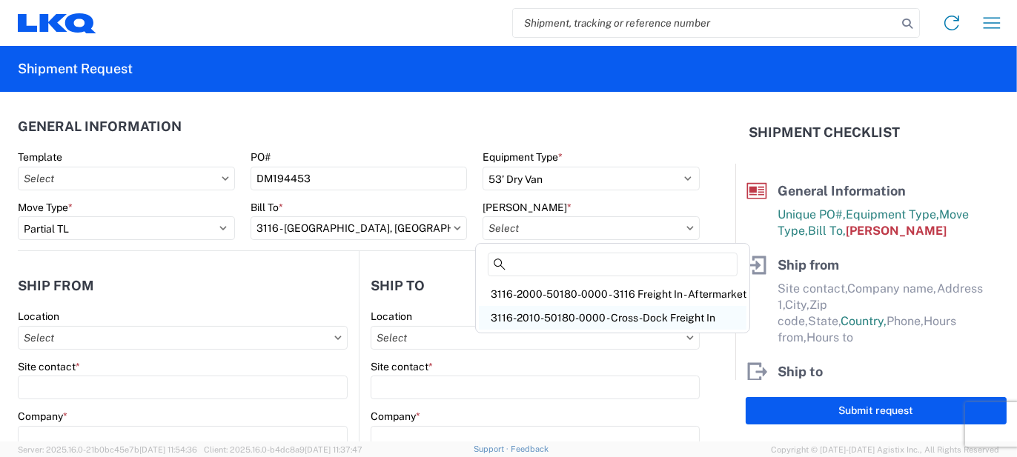
click at [552, 314] on div "3116-2010-50180-0000 - Cross-Dock Freight In" at bounding box center [613, 318] width 268 height 24
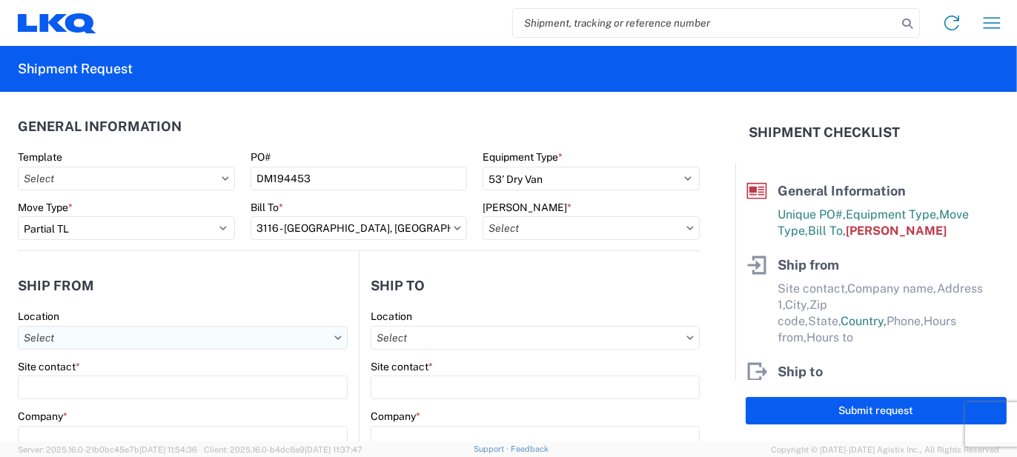
type input "3116-2010-50180-0000 - Cross-Dock Freight In"
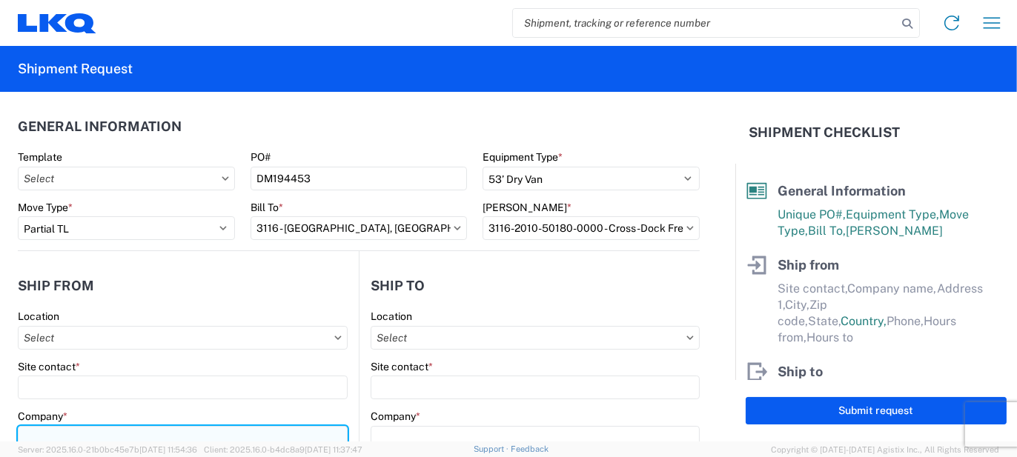
click at [64, 431] on input "Company *" at bounding box center [183, 438] width 330 height 24
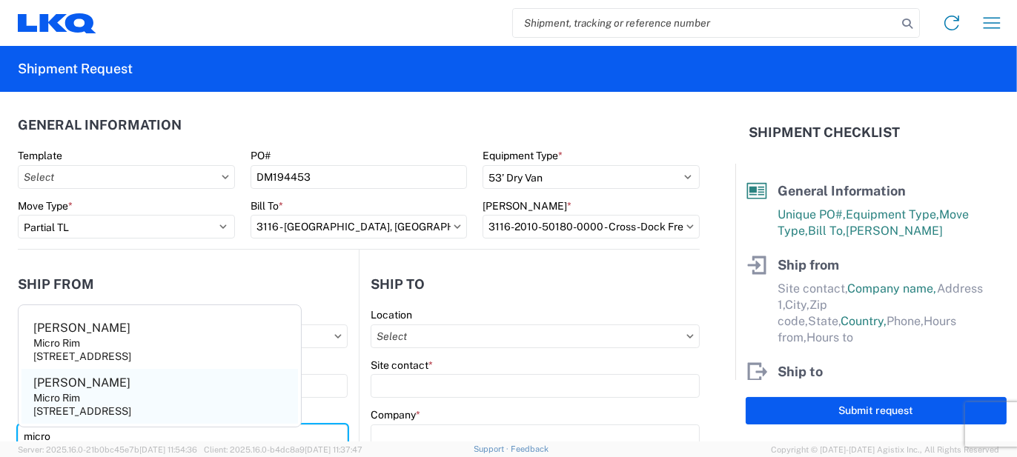
type input "micro"
click at [82, 413] on div "[STREET_ADDRESS]" at bounding box center [82, 411] width 98 height 13
type input "[PERSON_NAME]"
type input "Micro Rim"
type input "12800 E. 10 Mile"
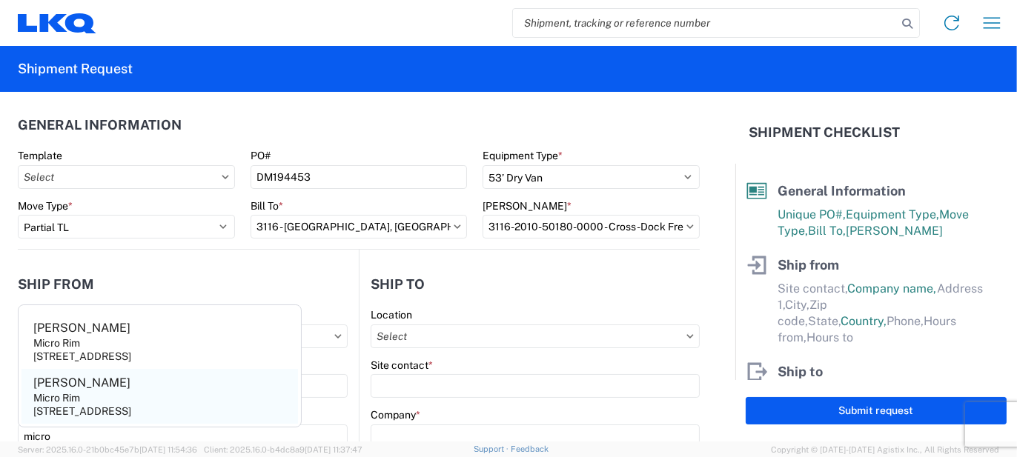
type input "[PERSON_NAME]"
type input "48089"
select select "MI"
select select "US"
type input "[EMAIL_ADDRESS][DOMAIN_NAME]"
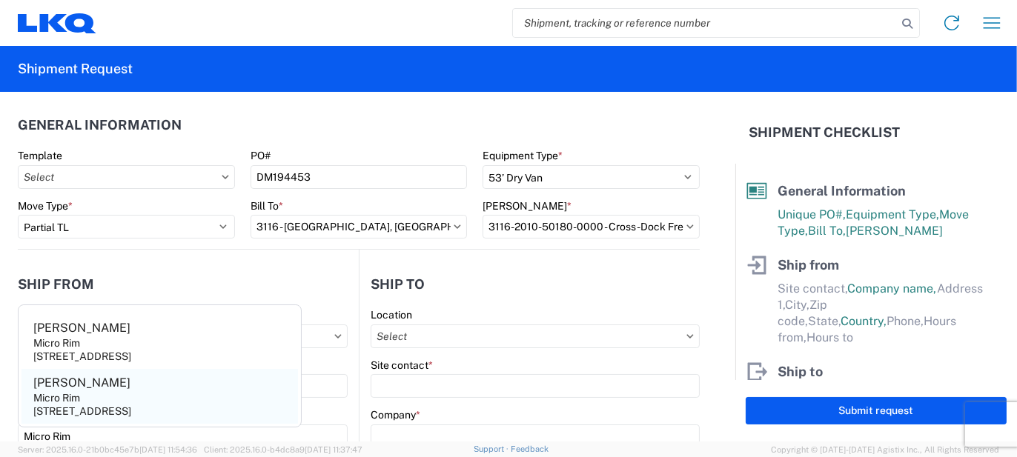
type input "[PHONE_NUMBER]"
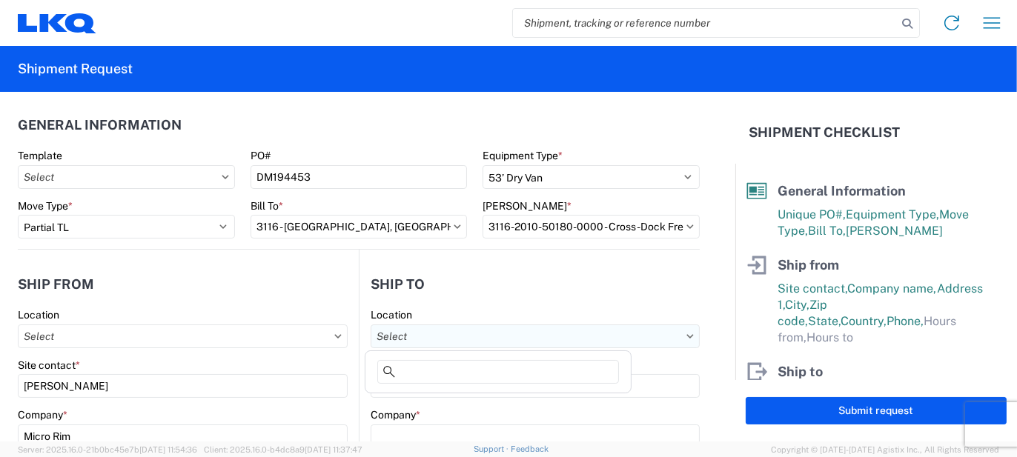
click at [426, 336] on input "Location" at bounding box center [535, 337] width 329 height 24
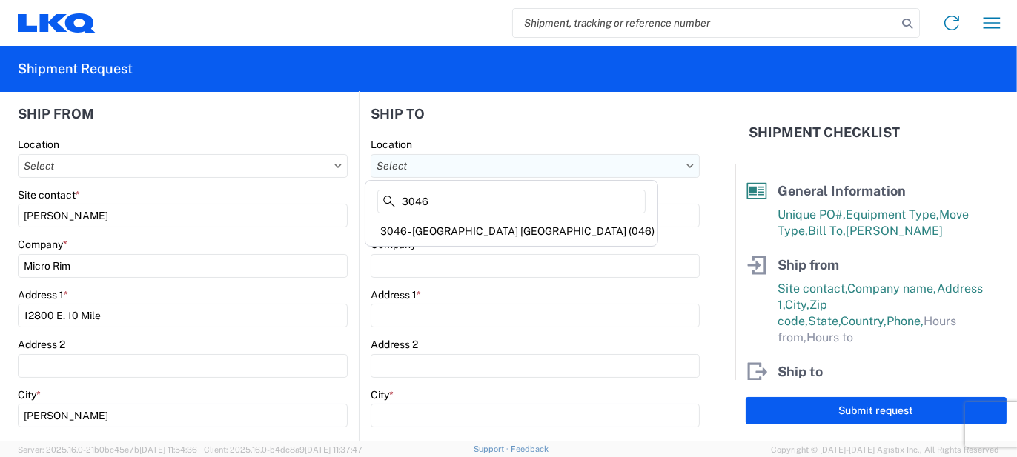
scroll to position [224, 0]
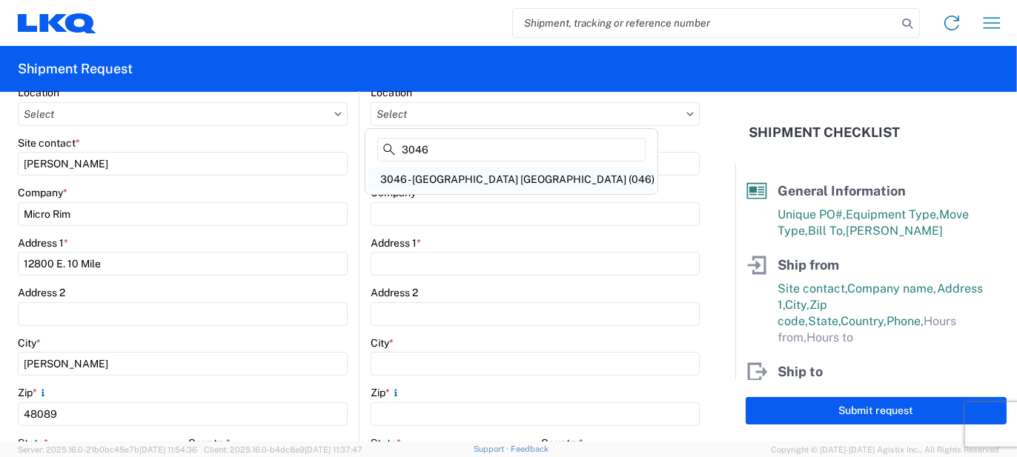
type input "3046"
click at [428, 179] on div "3046 - [GEOGRAPHIC_DATA] [GEOGRAPHIC_DATA] (046)" at bounding box center [511, 179] width 286 height 24
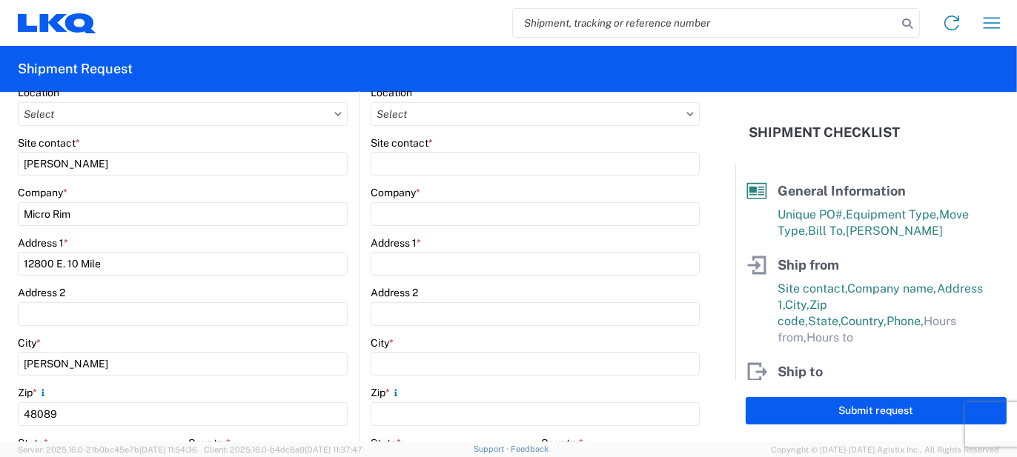
type input "3046 - [GEOGRAPHIC_DATA] [GEOGRAPHIC_DATA] (046)"
type input "LKQ Corporation"
type input "[STREET_ADDRESS]"
type input "Romulus"
type input "48174"
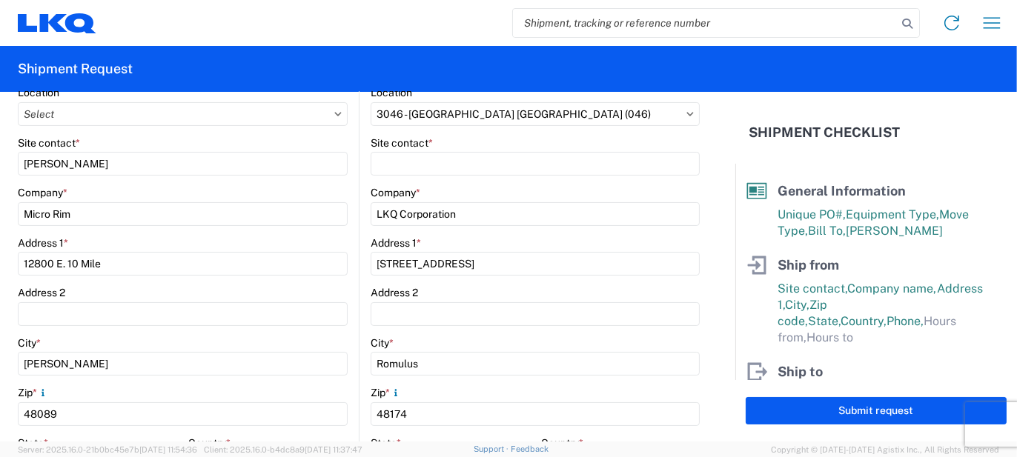
select select "MI"
select select "US"
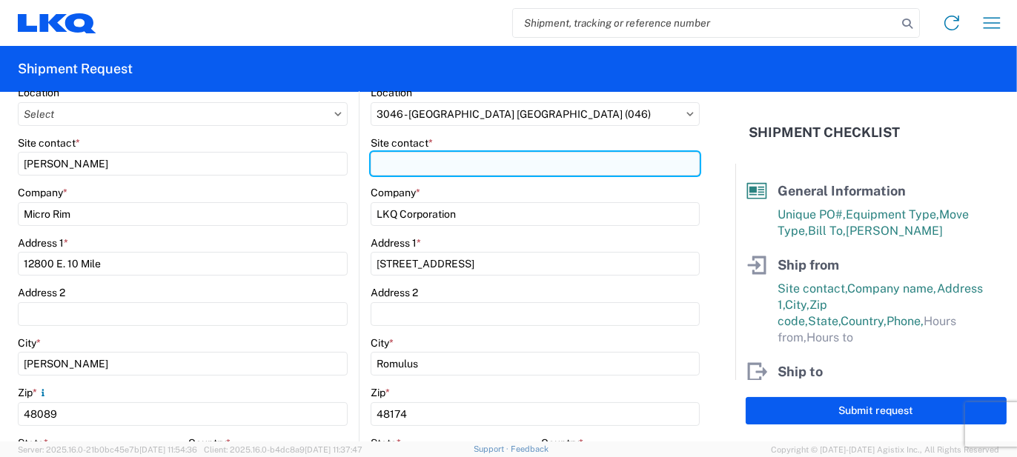
click at [375, 170] on input "Site contact *" at bounding box center [535, 164] width 329 height 24
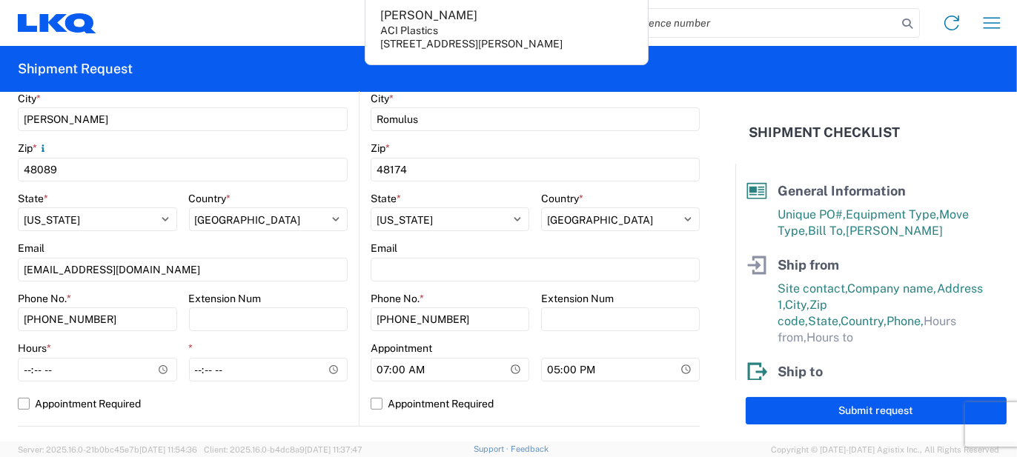
scroll to position [520, 0]
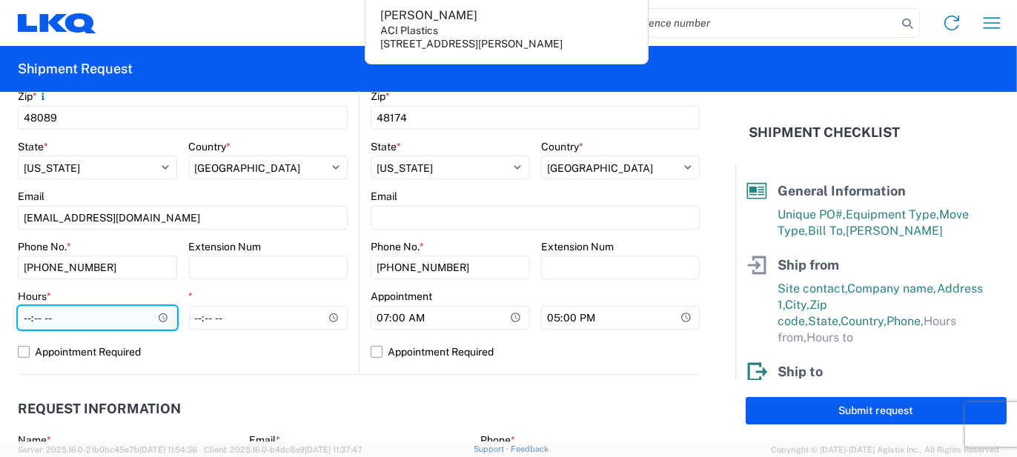
click at [108, 313] on input "Hours *" at bounding box center [97, 318] width 159 height 24
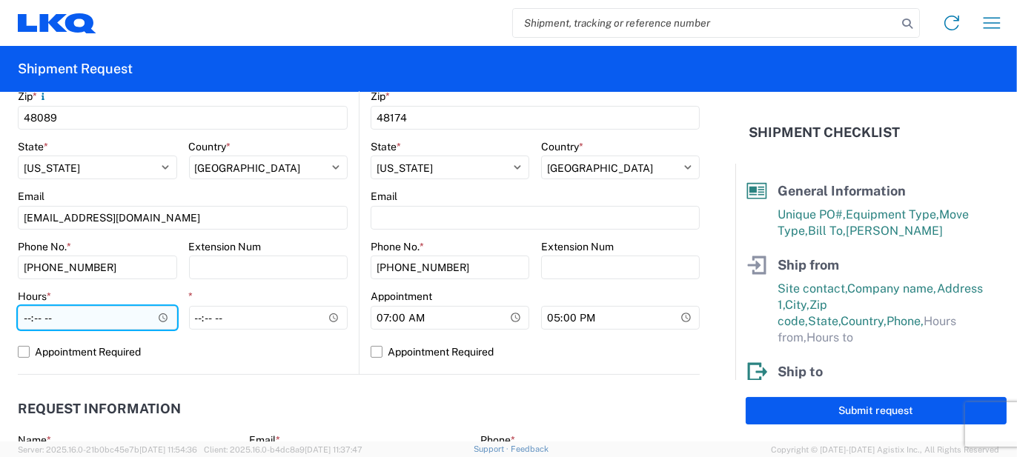
type input "07:00"
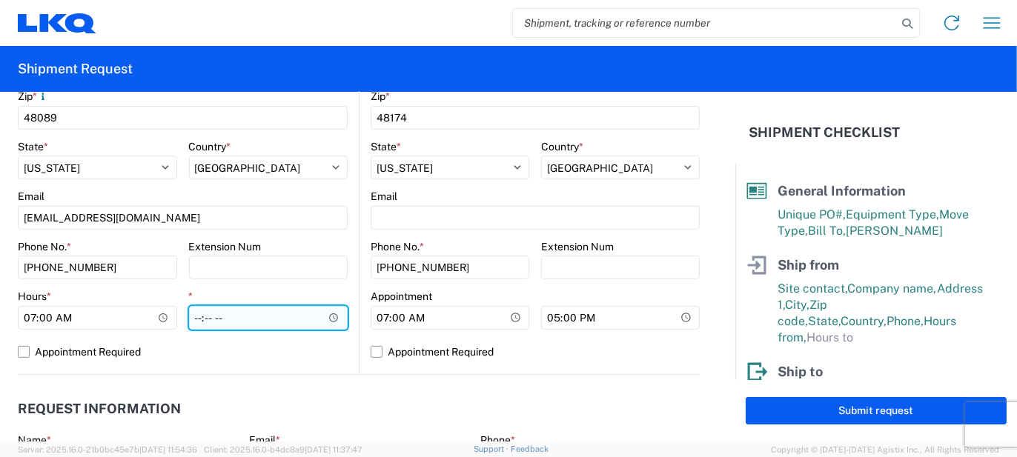
click at [197, 312] on input "*" at bounding box center [268, 318] width 159 height 24
type input "15:30"
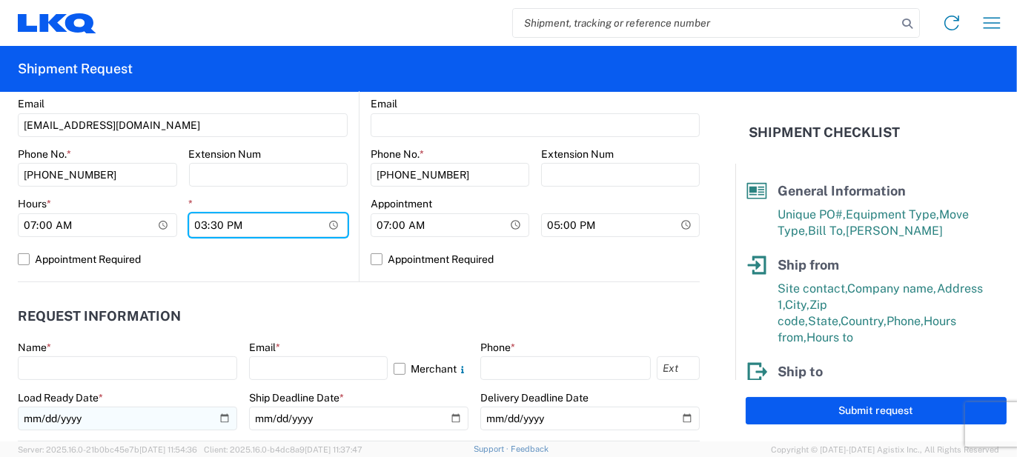
scroll to position [668, 0]
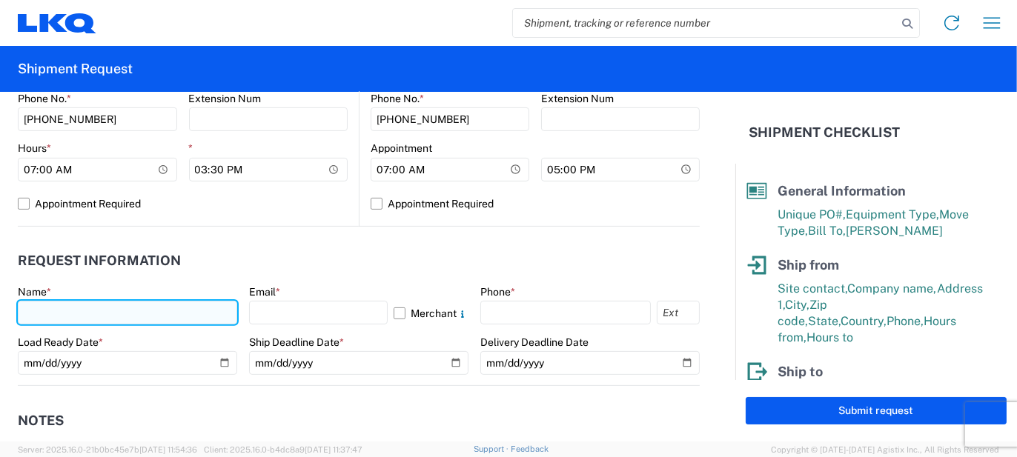
click at [153, 313] on input "text" at bounding box center [127, 313] width 219 height 24
type input "[PERSON_NAME]"
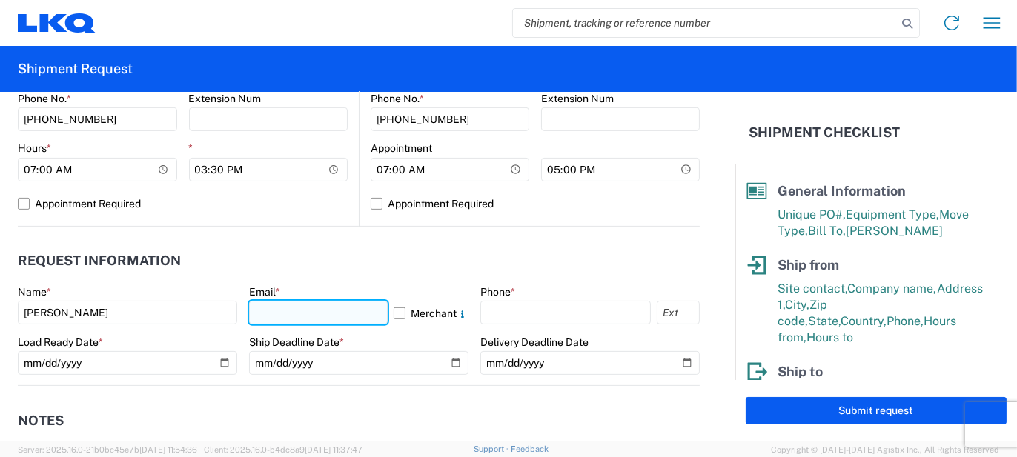
click at [280, 312] on input "text" at bounding box center [318, 313] width 139 height 24
type input "[EMAIL_ADDRESS][PERSON_NAME][DOMAIN_NAME]"
click at [394, 318] on label "Merchant" at bounding box center [431, 313] width 75 height 24
click at [0, 0] on input "Merchant" at bounding box center [0, 0] width 0 height 0
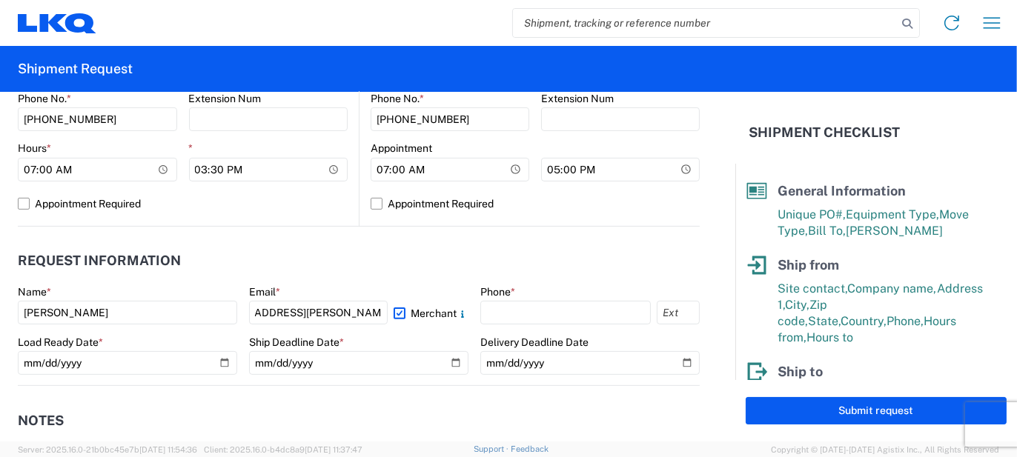
scroll to position [0, 0]
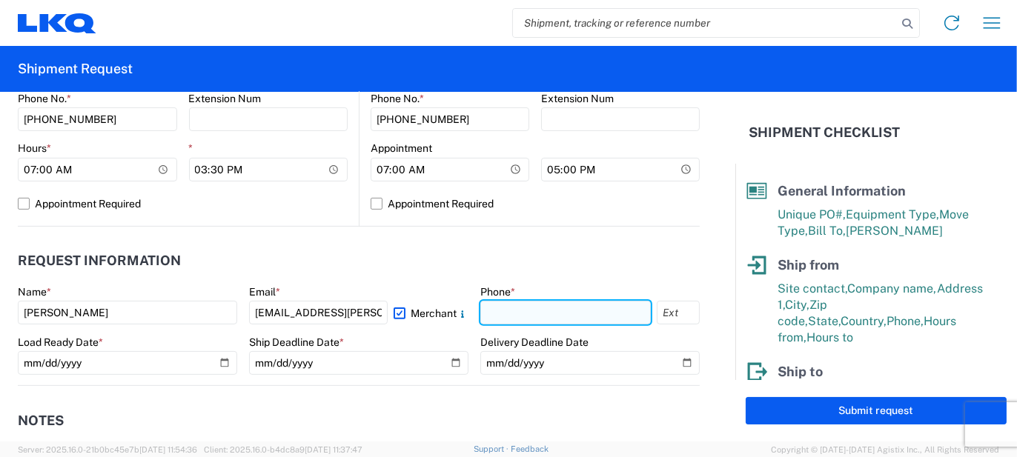
click at [500, 316] on input "text" at bounding box center [565, 313] width 170 height 24
type input "5862551686"
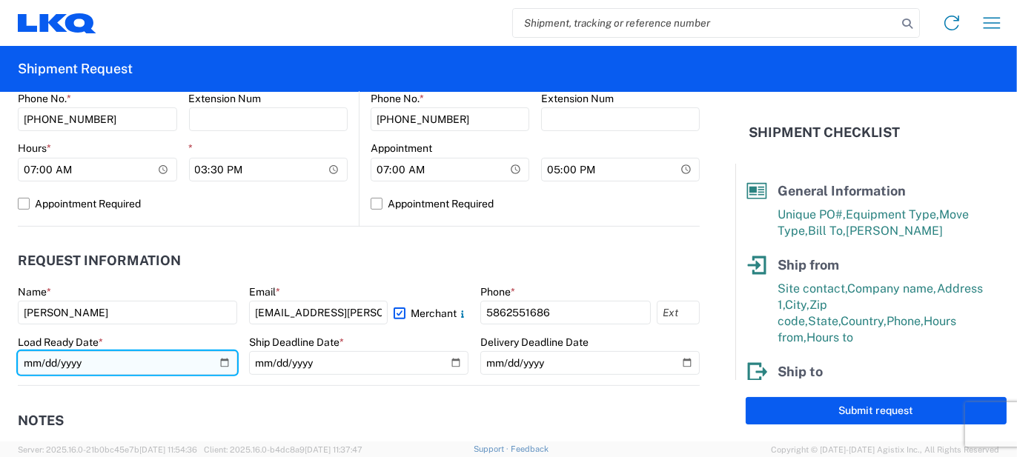
click at [213, 355] on input "date" at bounding box center [127, 363] width 219 height 24
click at [219, 360] on input "date" at bounding box center [127, 363] width 219 height 24
type input "[DATE]"
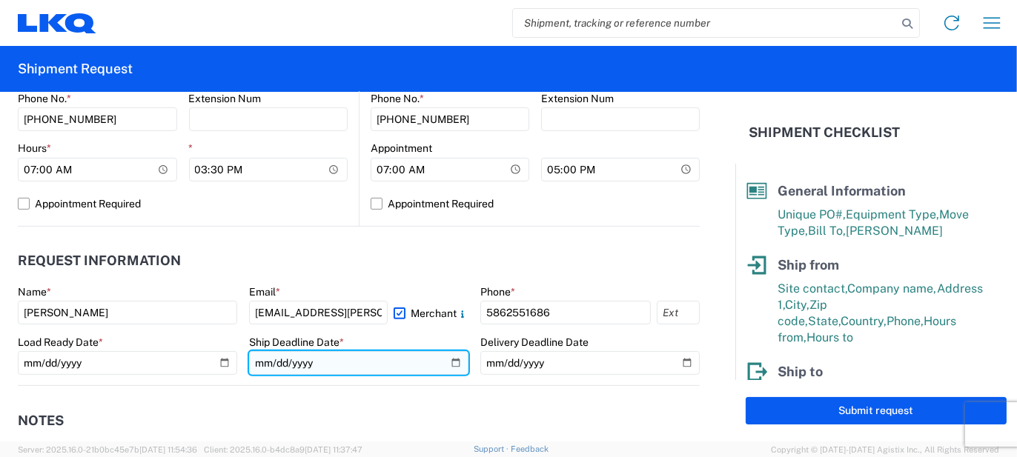
click at [450, 360] on input "date" at bounding box center [358, 363] width 219 height 24
type input "[DATE]"
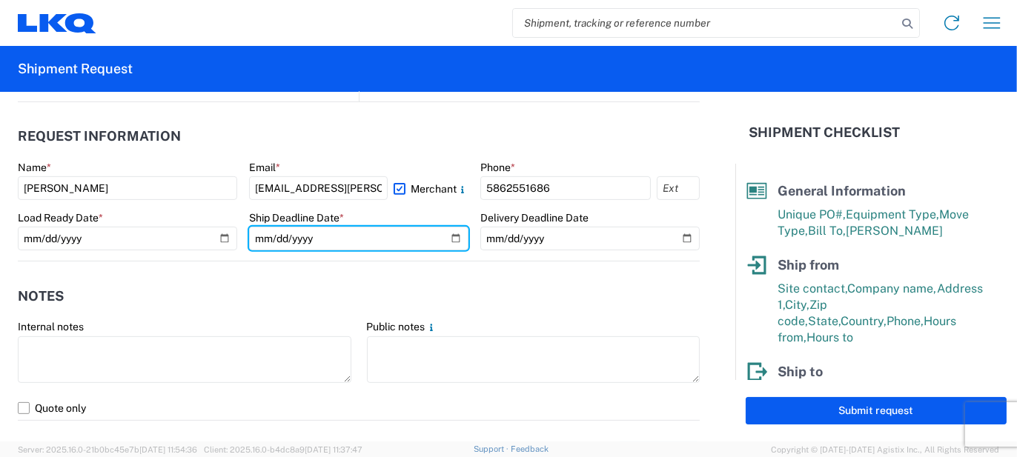
scroll to position [817, 0]
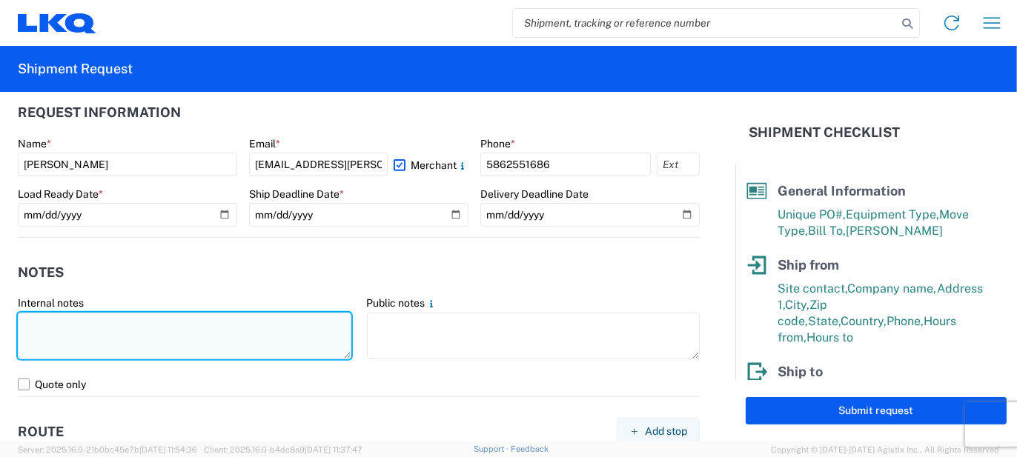
click at [213, 324] on textarea at bounding box center [184, 336] width 333 height 47
type textarea "50pcs, 13 boxes, 4 skids, 77x48x90"
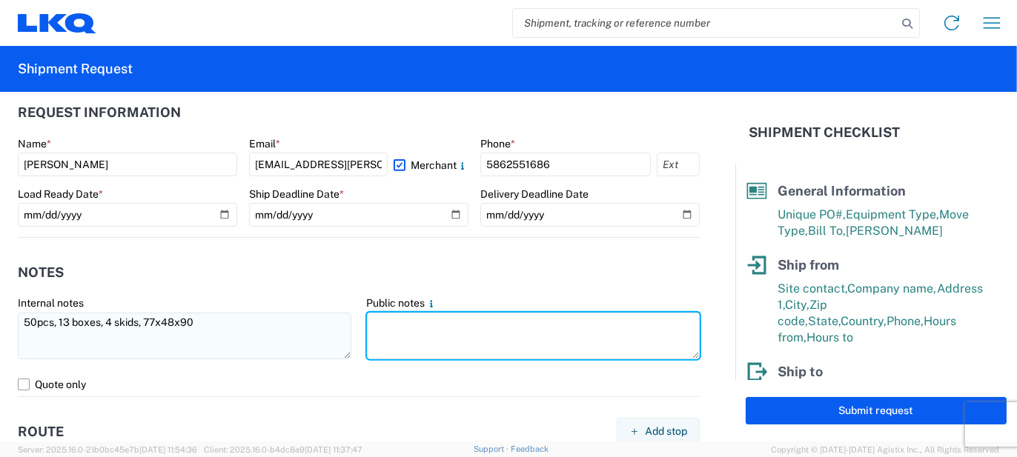
paste textarea "50pcs, 13 boxes, 4 skids, 77x48x90"
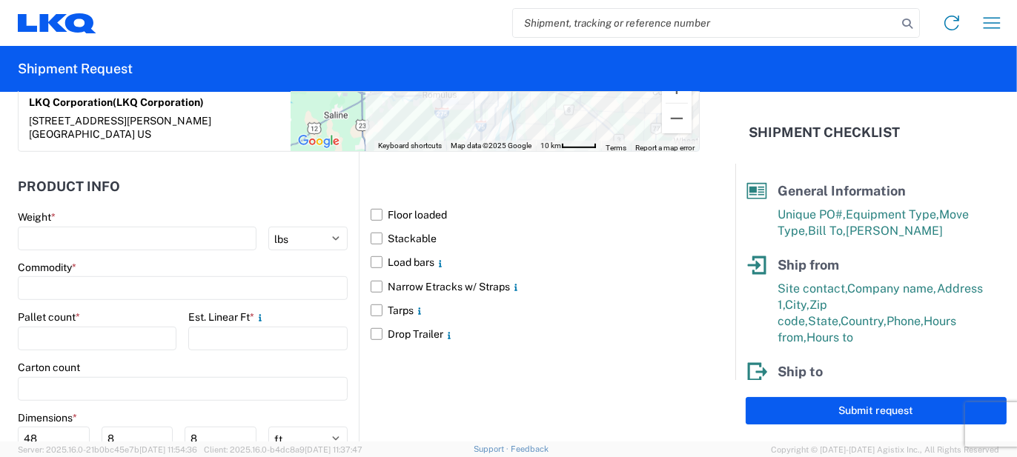
scroll to position [1335, 0]
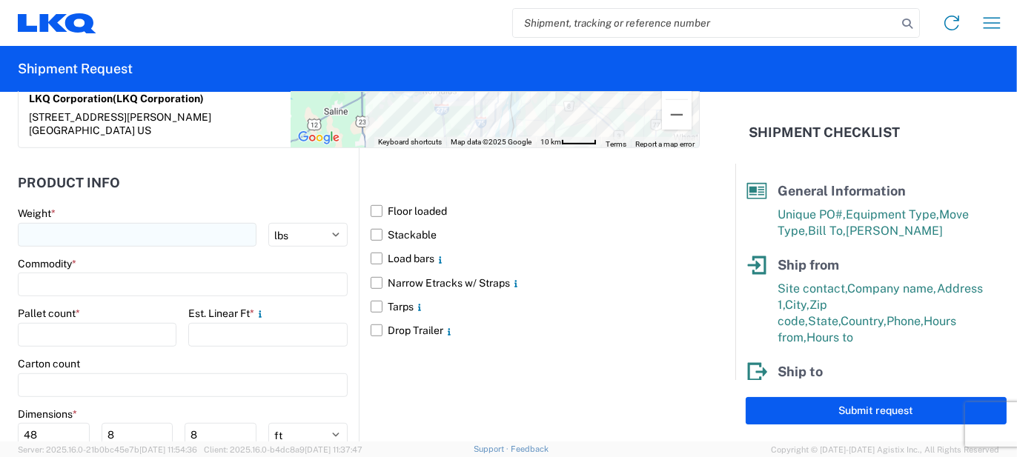
type textarea "50pcs, 13 boxes, 4 skids, 77x48x90"
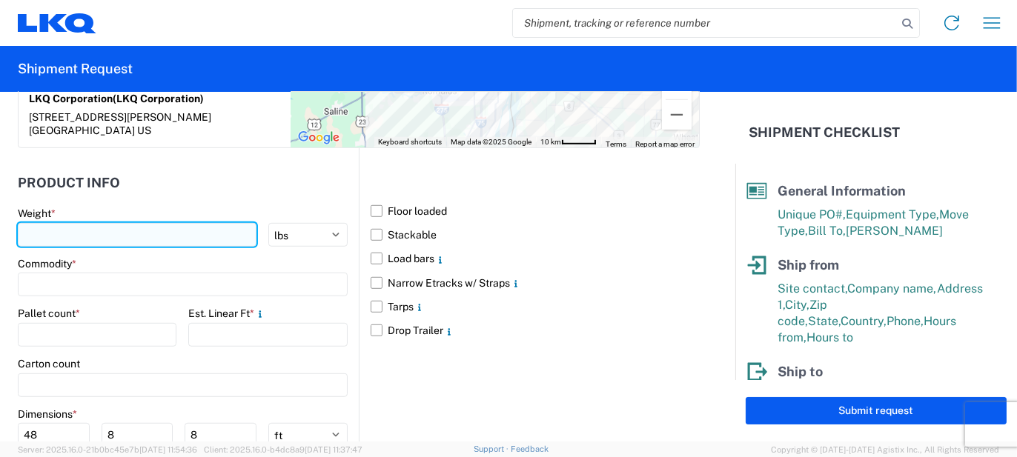
click at [159, 223] on input "number" at bounding box center [137, 235] width 239 height 24
type input "1600"
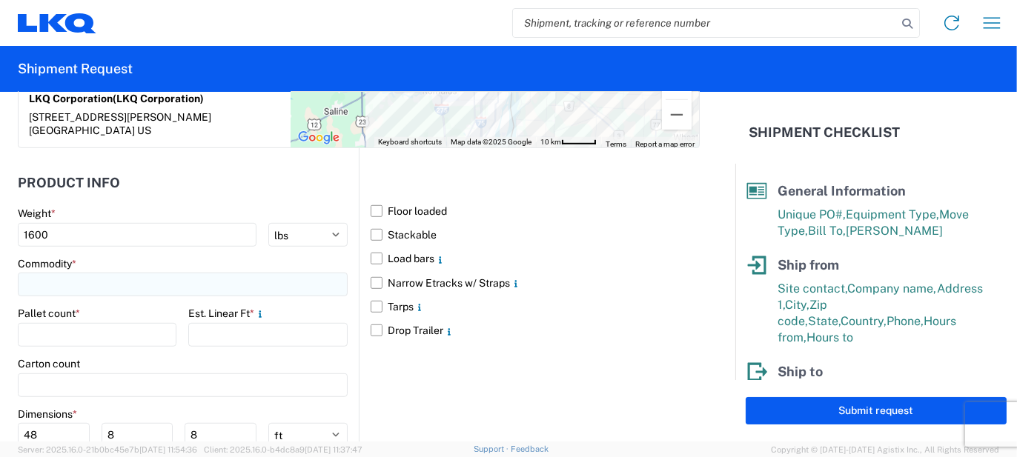
click at [105, 273] on input at bounding box center [183, 285] width 330 height 24
click at [75, 297] on input at bounding box center [151, 292] width 242 height 24
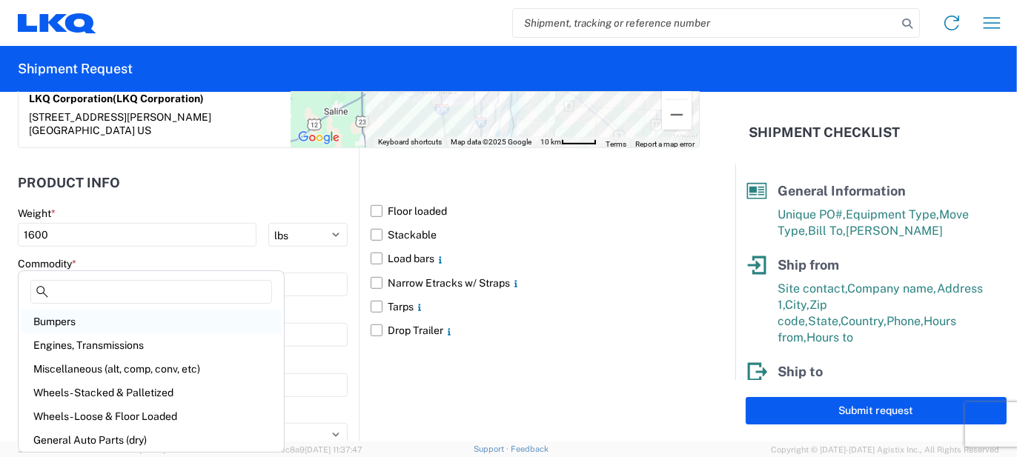
click at [64, 324] on div "Bumpers" at bounding box center [150, 322] width 259 height 24
type input "Bumpers"
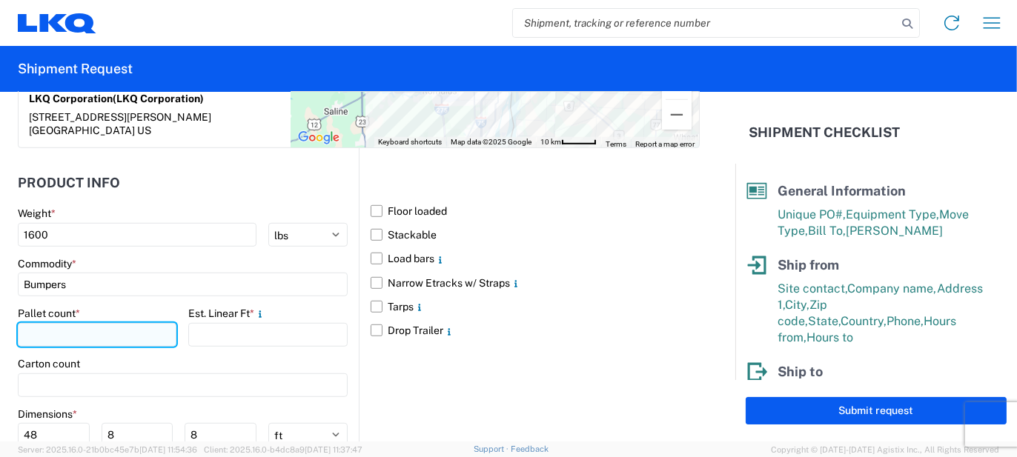
click at [69, 323] on input "number" at bounding box center [97, 335] width 159 height 24
type input "4"
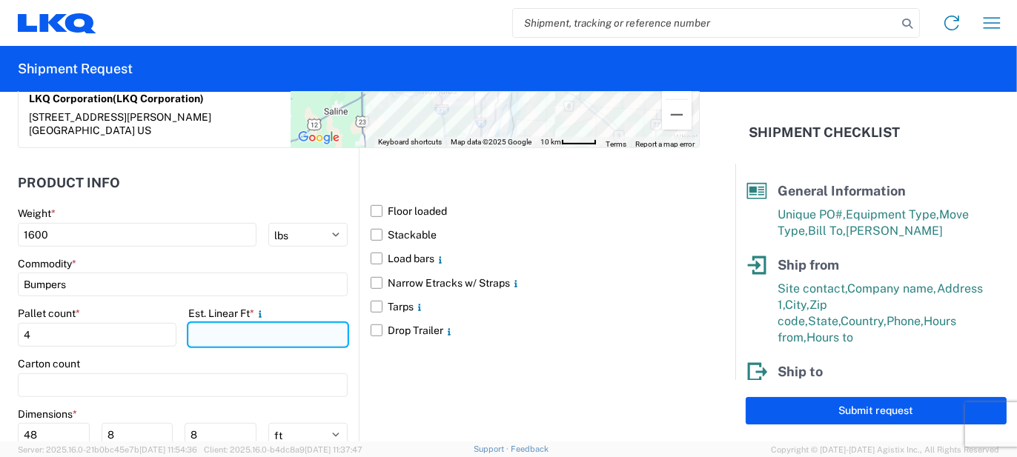
click at [219, 323] on input "number" at bounding box center [267, 335] width 159 height 24
type input "13"
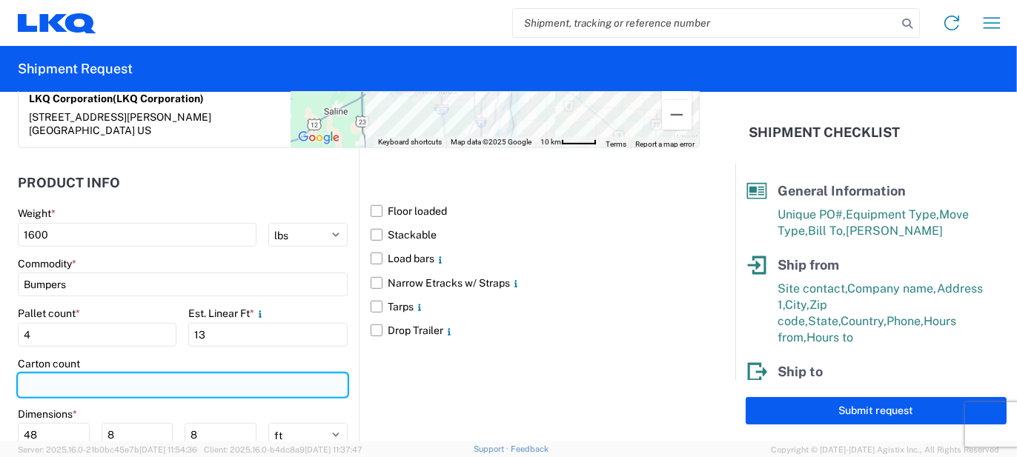
click at [107, 373] on input "number" at bounding box center [183, 385] width 330 height 24
type input "13"
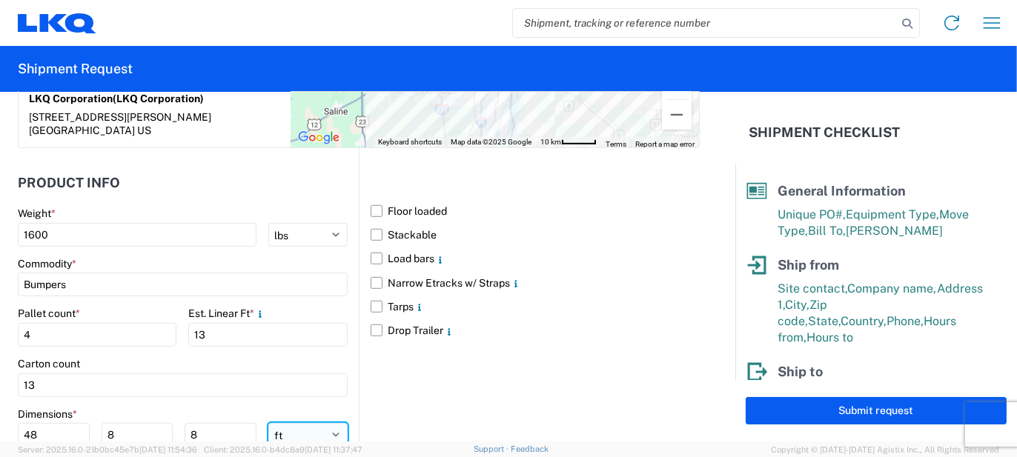
click at [297, 423] on select "ft in cm" at bounding box center [307, 435] width 79 height 24
select select "IN"
click at [268, 423] on select "ft in cm" at bounding box center [307, 435] width 79 height 24
type input "576"
type input "96"
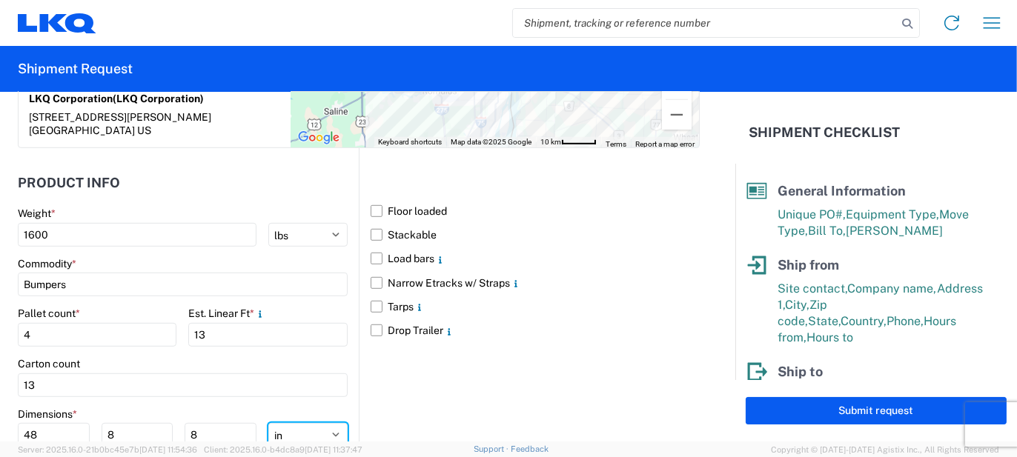
type input "96"
click at [36, 423] on input "576" at bounding box center [54, 435] width 72 height 24
type input "77"
click at [109, 423] on input "96" at bounding box center [138, 435] width 72 height 24
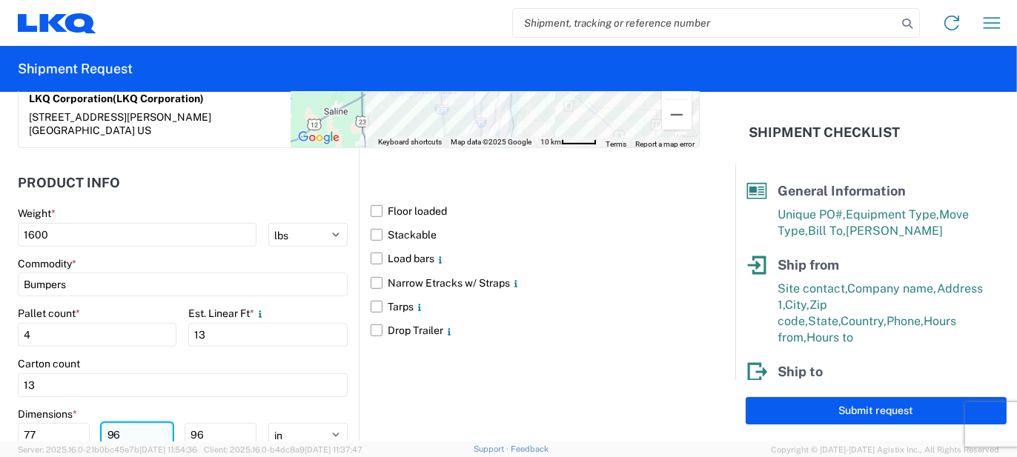
click at [109, 423] on input "96" at bounding box center [138, 435] width 72 height 24
type input "48"
click at [194, 423] on input "96" at bounding box center [221, 435] width 72 height 24
type input "90"
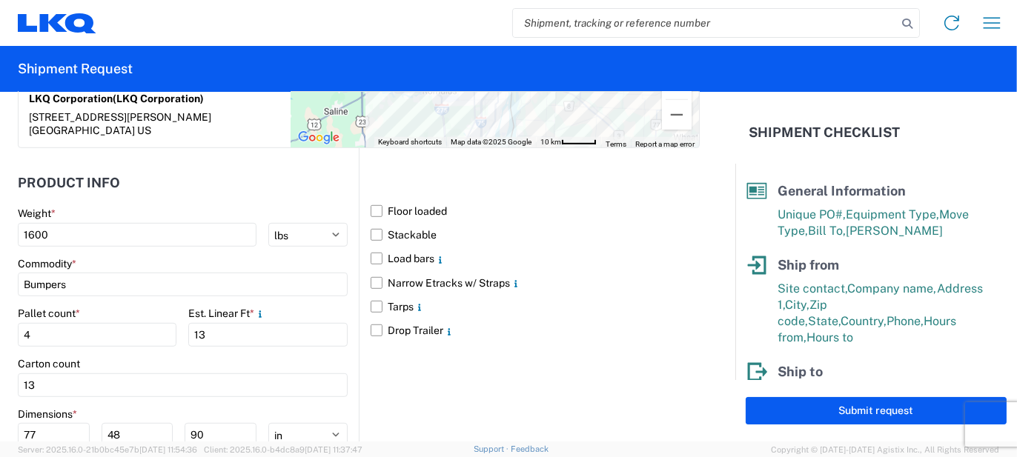
click at [405, 376] on div "Floor loaded Stackable Load bars Narrow Etracks w/ Straps Tarps Drop Trailer" at bounding box center [529, 340] width 341 height 385
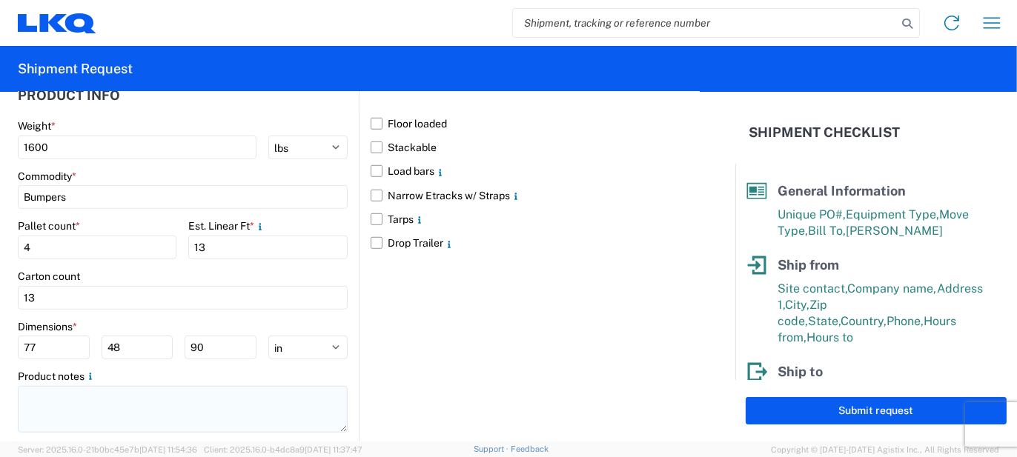
scroll to position [1424, 0]
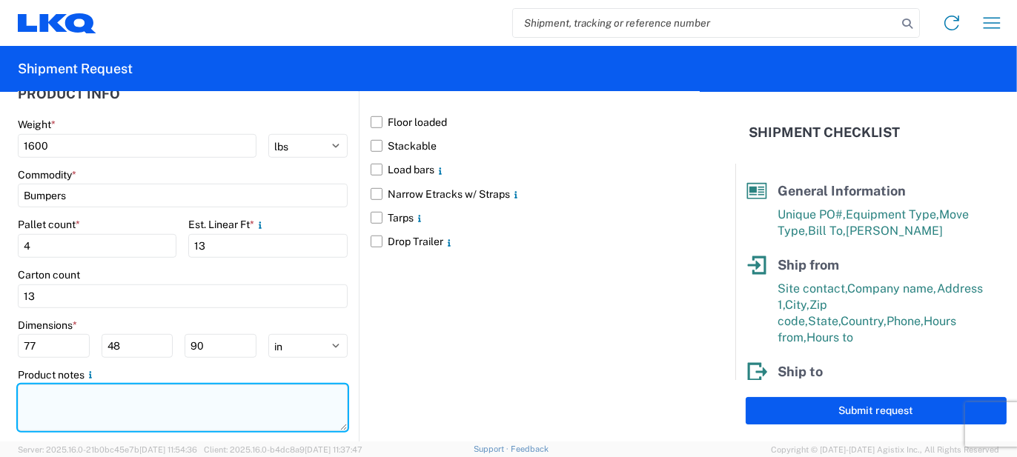
click at [216, 385] on textarea at bounding box center [183, 408] width 330 height 47
paste textarea "50pcs, 13 boxes, 4 skids, 77x48x90"
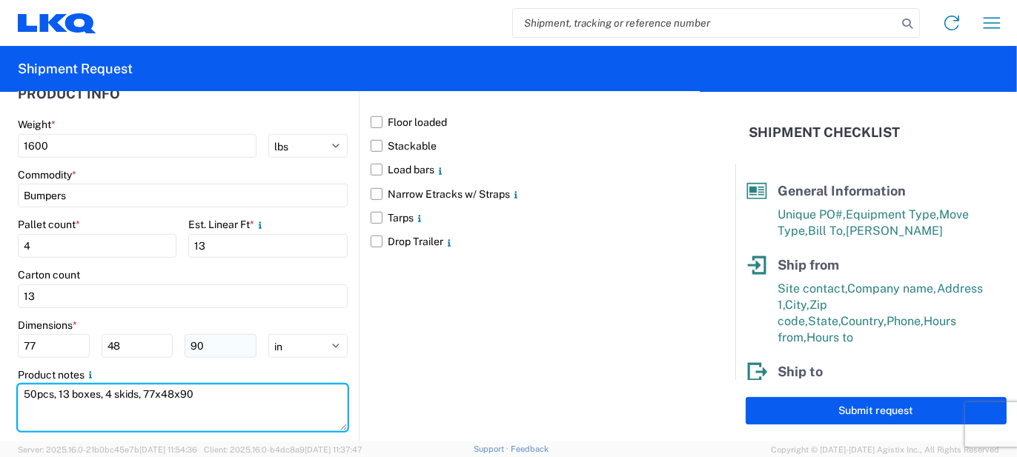
type textarea "50pcs, 13 boxes, 4 skids, 77x48x90"
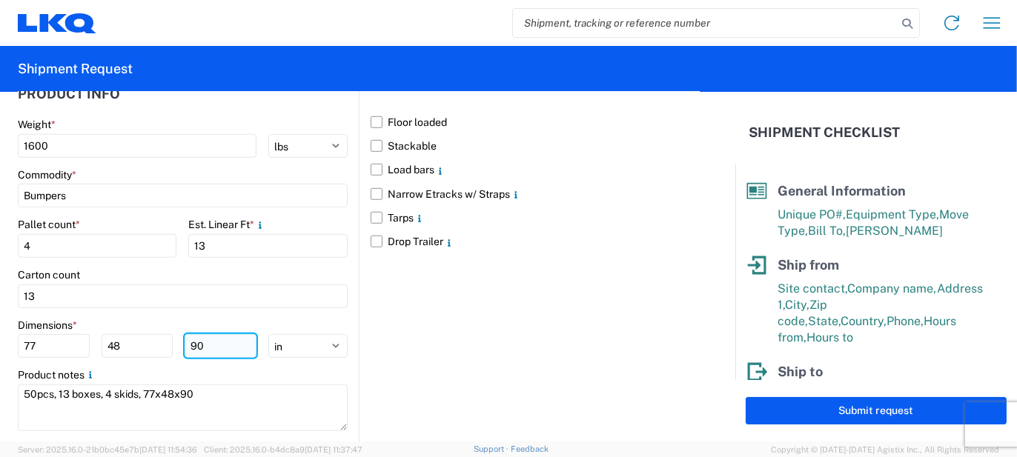
click at [231, 334] on input "90" at bounding box center [221, 346] width 72 height 24
type input "9"
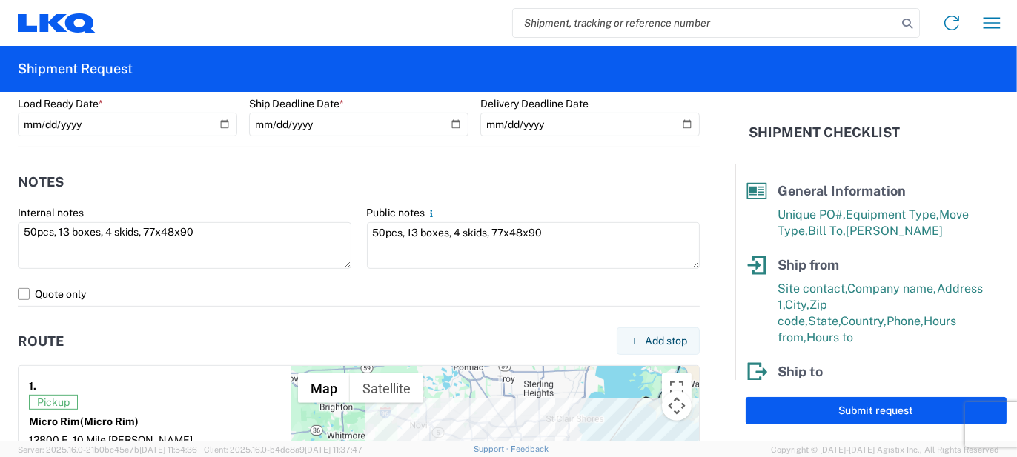
scroll to position [906, 0]
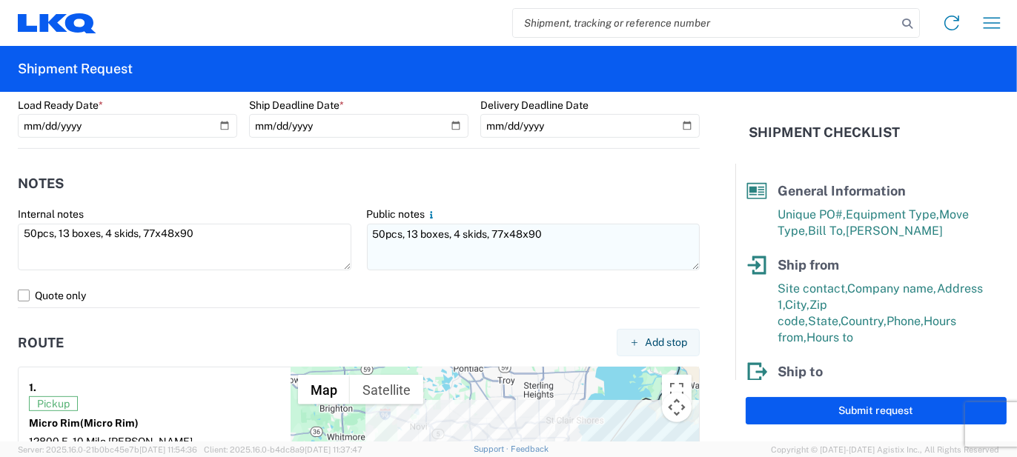
type input "80"
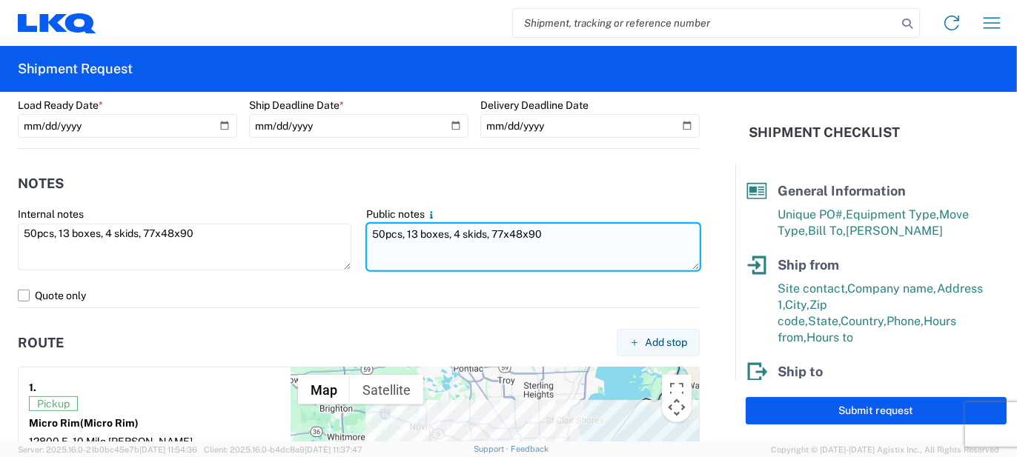
click at [546, 234] on textarea "50pcs, 13 boxes, 4 skids, 77x48x90" at bounding box center [533, 247] width 333 height 47
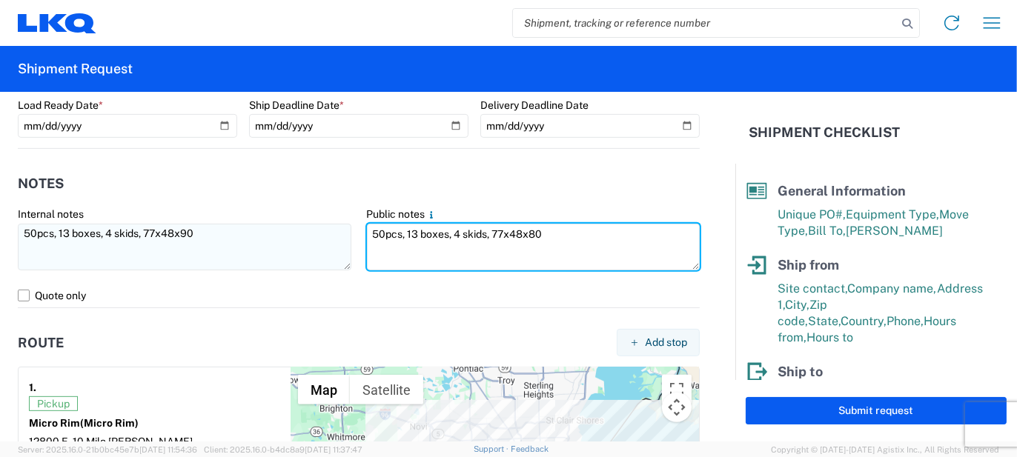
type textarea "50pcs, 13 boxes, 4 skids, 77x48x80"
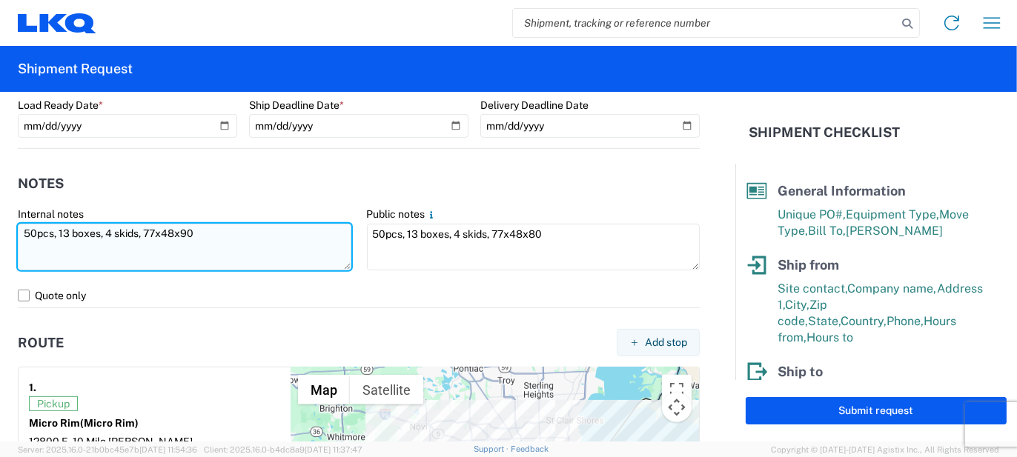
click at [200, 233] on textarea "50pcs, 13 boxes, 4 skids, 77x48x90" at bounding box center [184, 247] width 333 height 47
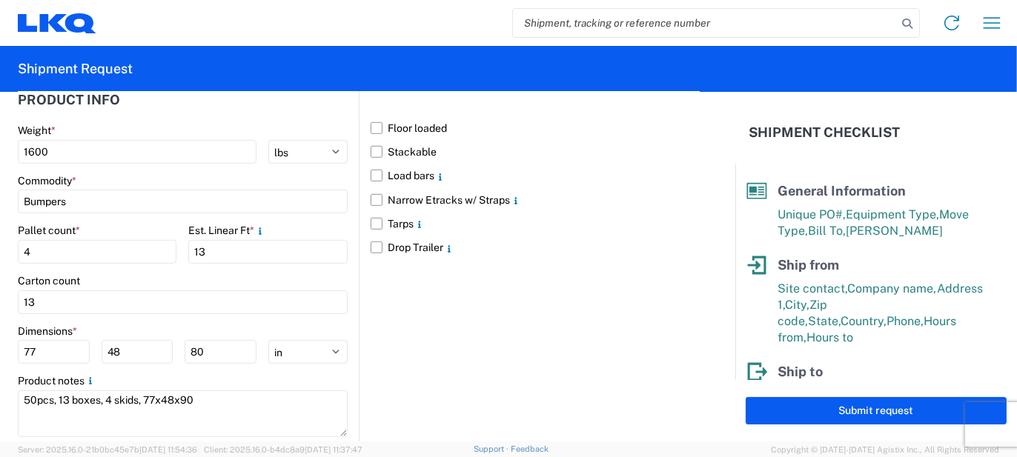
scroll to position [1424, 0]
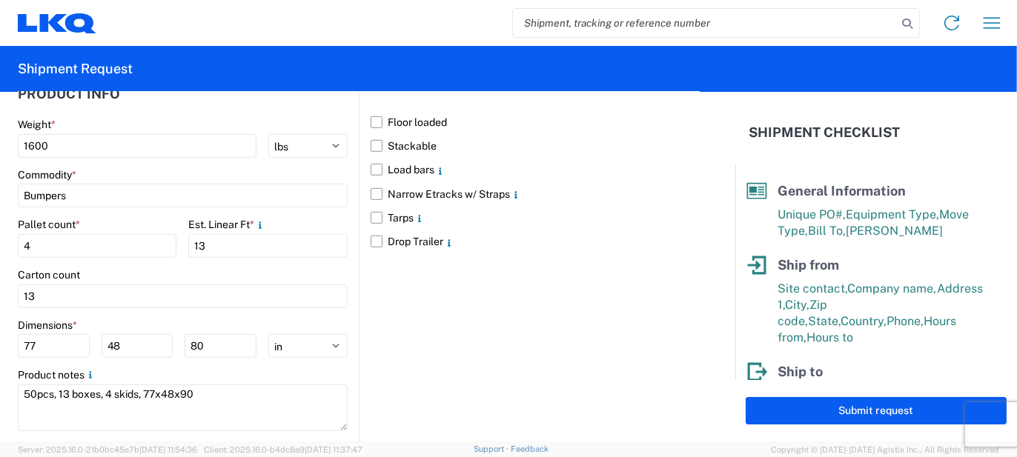
type textarea "50pcs, 13 boxes, 4 skids, 77x48x80"
click at [205, 368] on div "Product notes" at bounding box center [183, 374] width 330 height 13
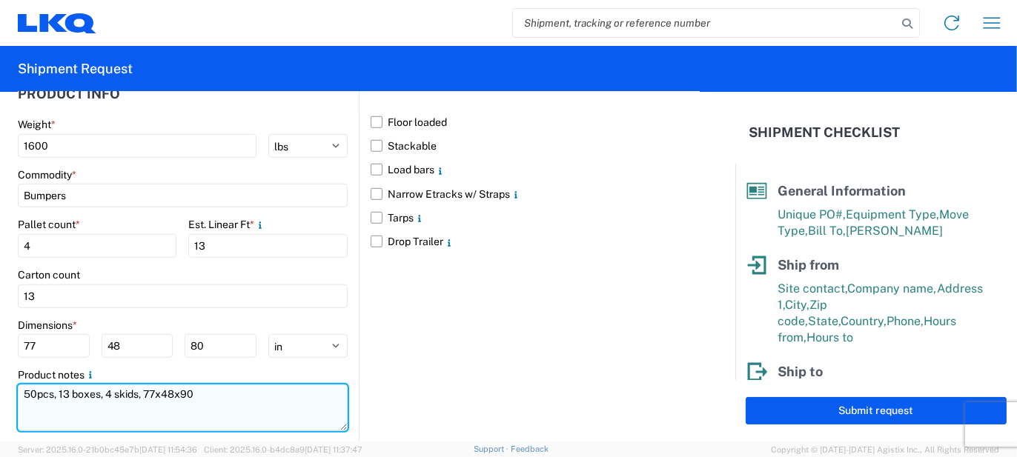
click at [202, 385] on textarea "50pcs, 13 boxes, 4 skids, 77x48x90" at bounding box center [183, 408] width 330 height 47
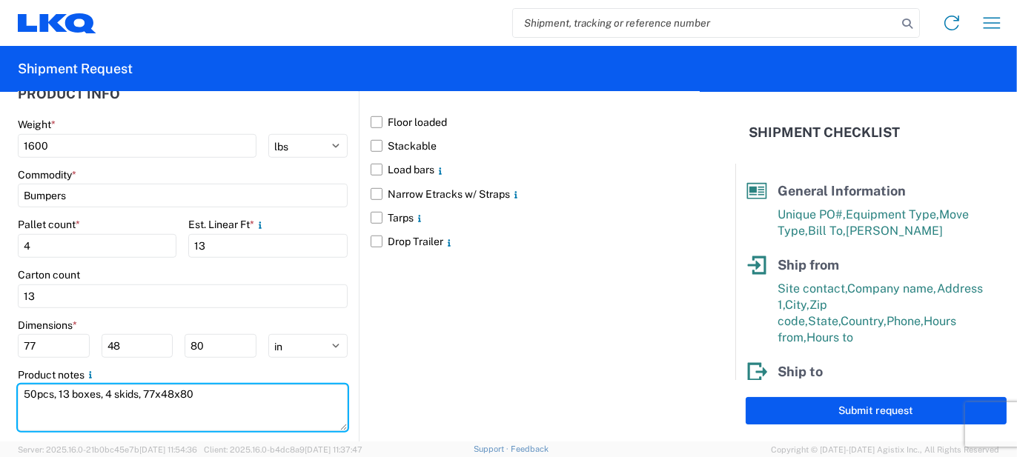
scroll to position [277, 0]
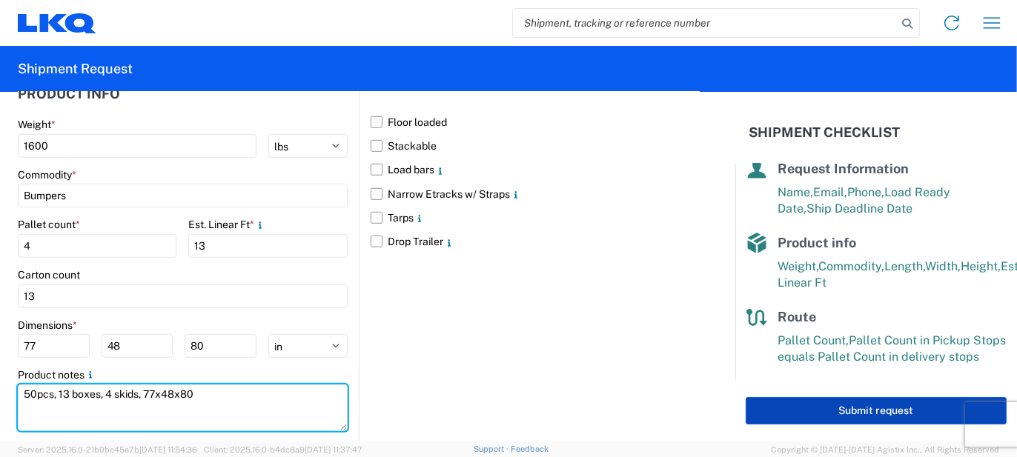
type textarea "50pcs, 13 boxes, 4 skids, 77x48x80"
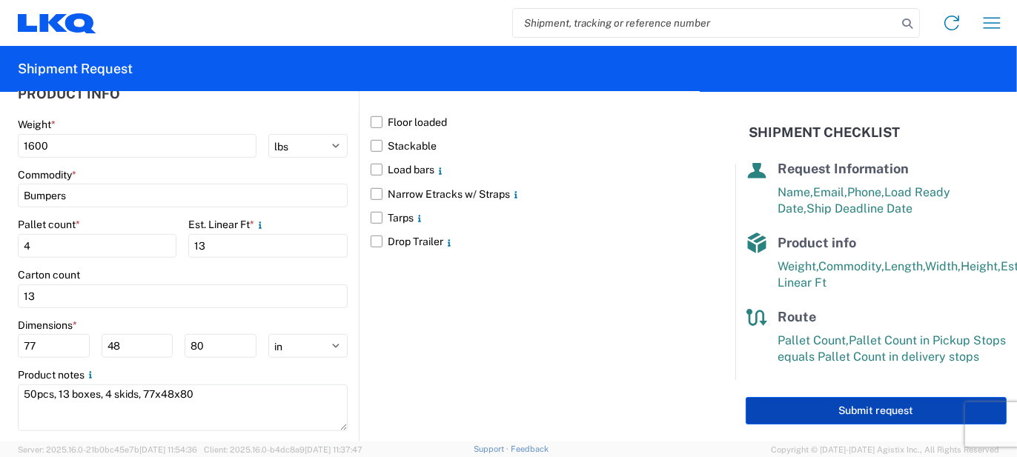
click at [794, 401] on button "Submit request" at bounding box center [876, 410] width 261 height 27
select select "US"
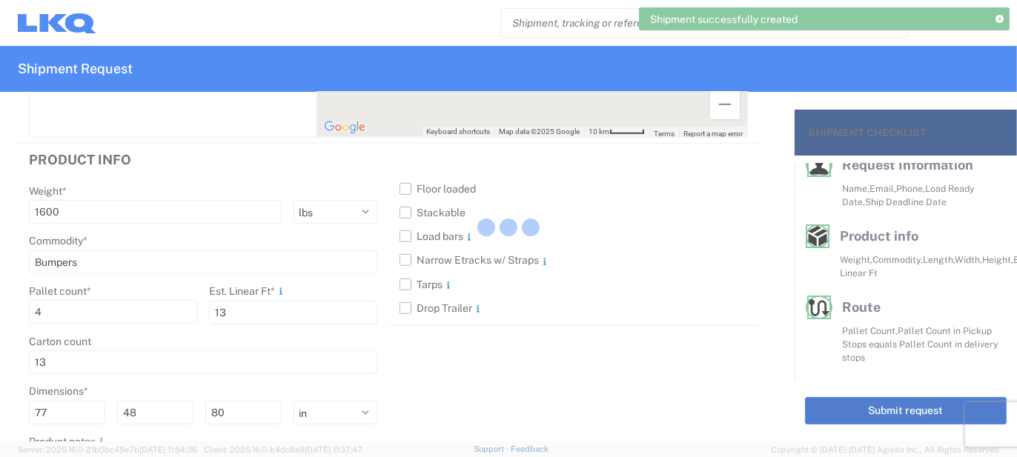
scroll to position [252, 0]
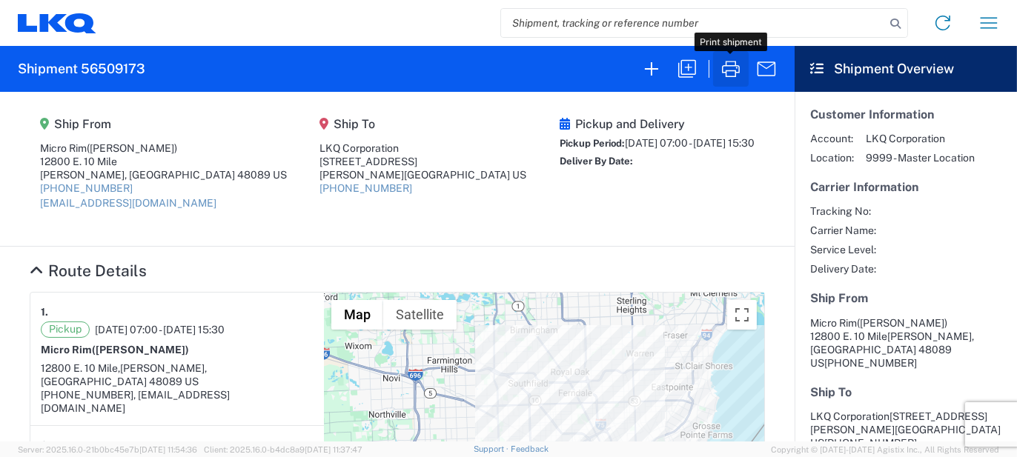
click at [740, 73] on icon "button" at bounding box center [731, 69] width 24 height 24
